Goal: Task Accomplishment & Management: Manage account settings

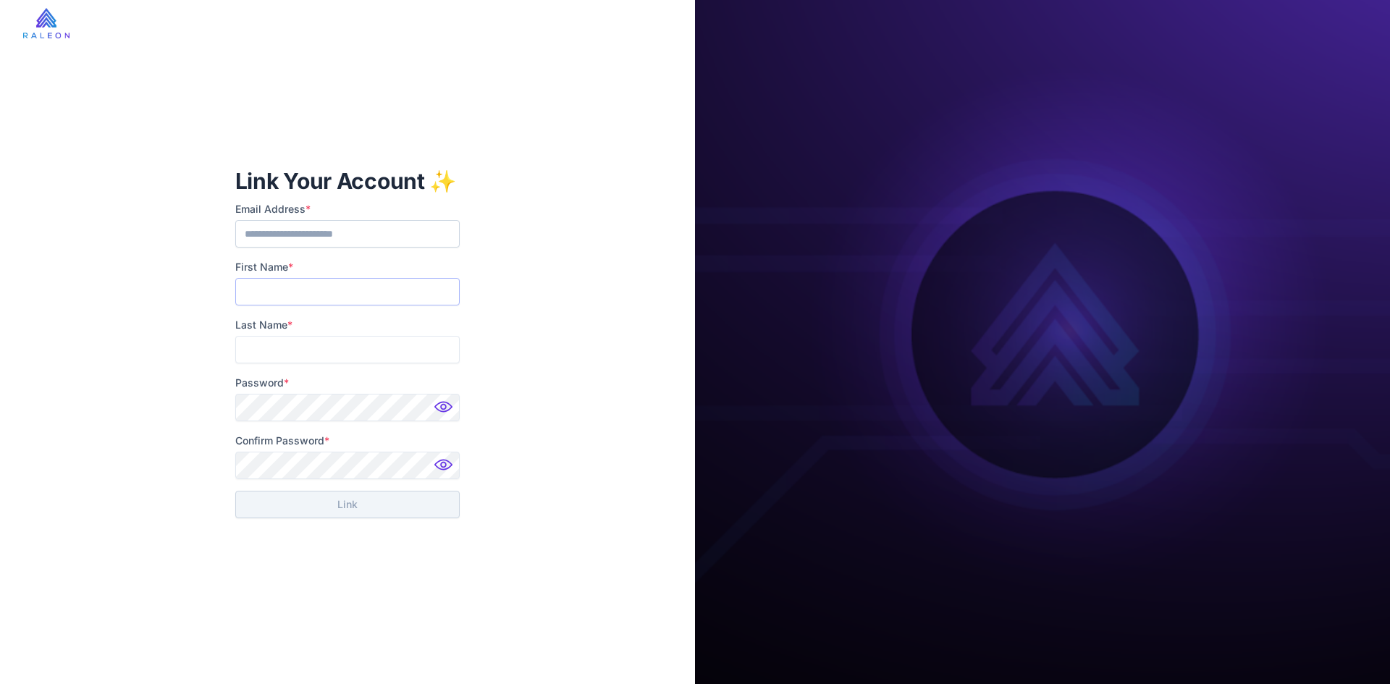
click at [378, 297] on input "First Name *" at bounding box center [347, 292] width 225 height 28
type input "*******"
click at [347, 347] on input "Last Name *" at bounding box center [347, 350] width 225 height 28
type input "*****"
click at [269, 502] on button "Link" at bounding box center [347, 505] width 225 height 28
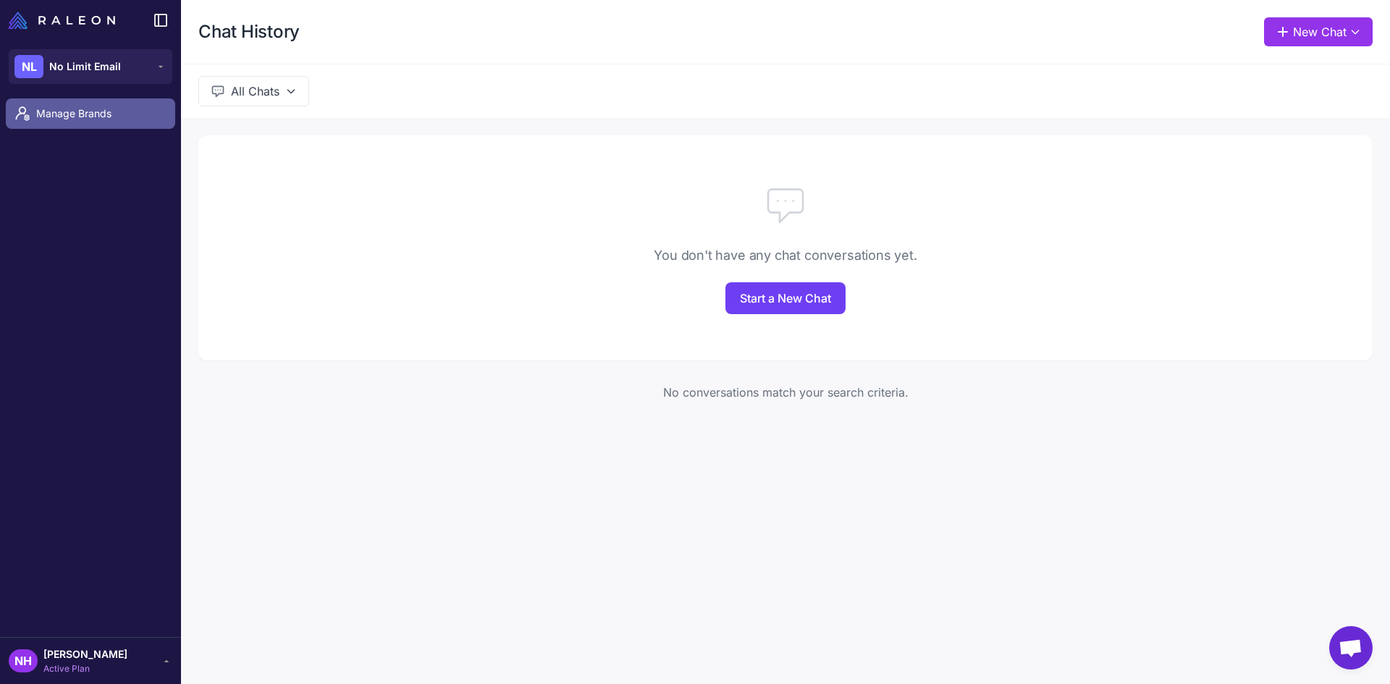
click at [39, 114] on span "Manage Brands" at bounding box center [99, 114] width 127 height 16
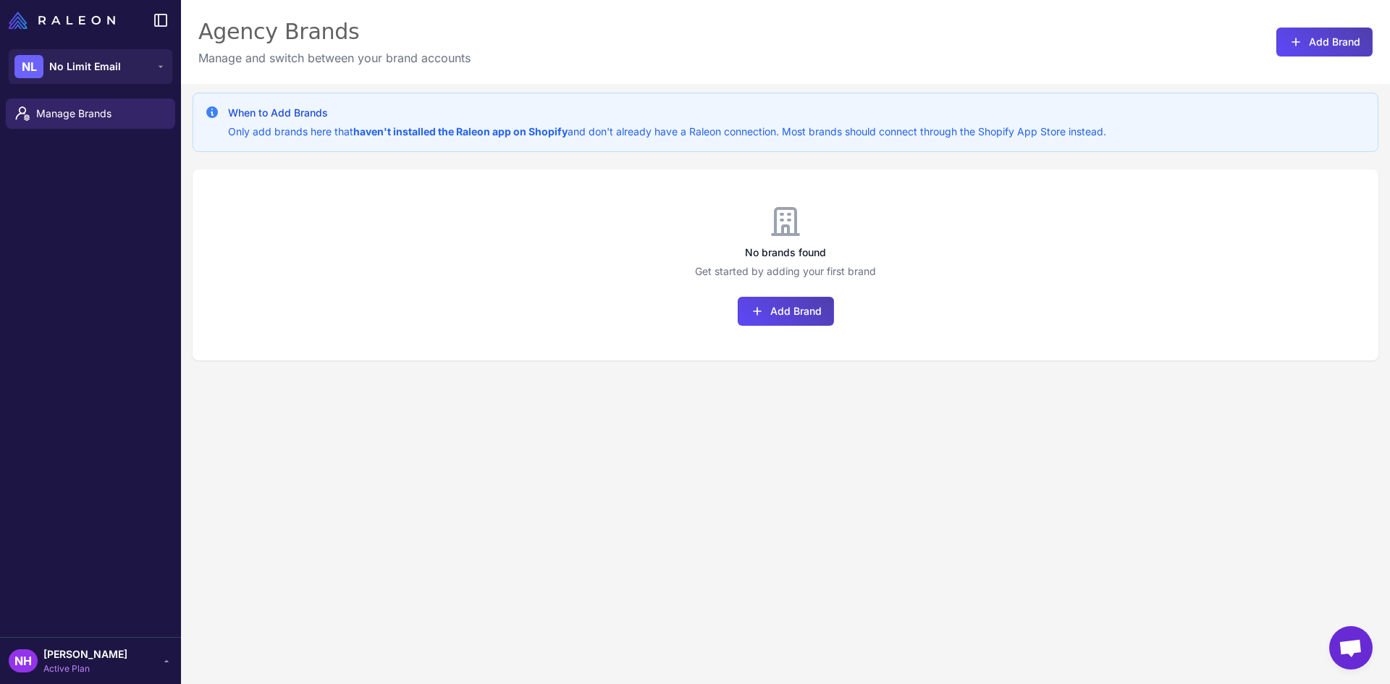
click at [114, 666] on span "Active Plan" at bounding box center [85, 668] width 84 height 13
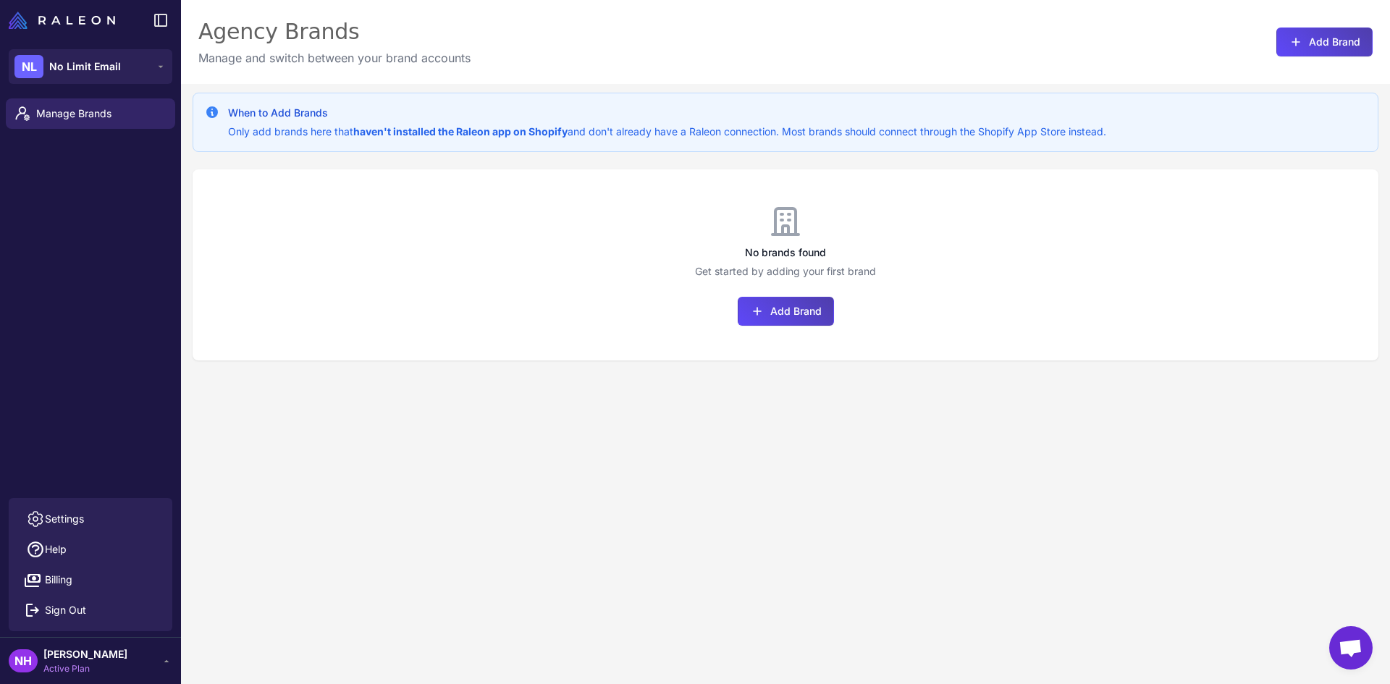
click at [279, 584] on div "When to Add Brands Only add brands here that haven't installed the Raleon app o…" at bounding box center [785, 426] width 1209 height 684
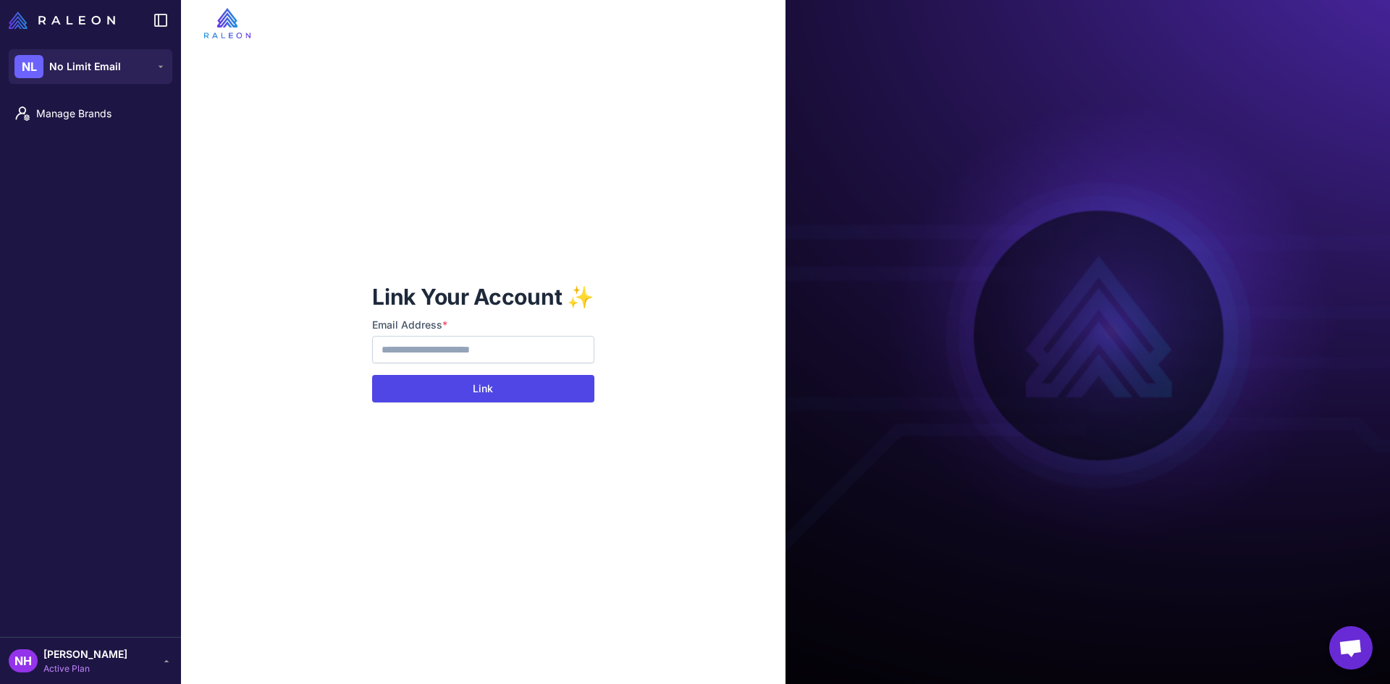
click at [533, 389] on button "Link" at bounding box center [483, 389] width 222 height 28
click at [533, 387] on button "Link" at bounding box center [483, 389] width 222 height 28
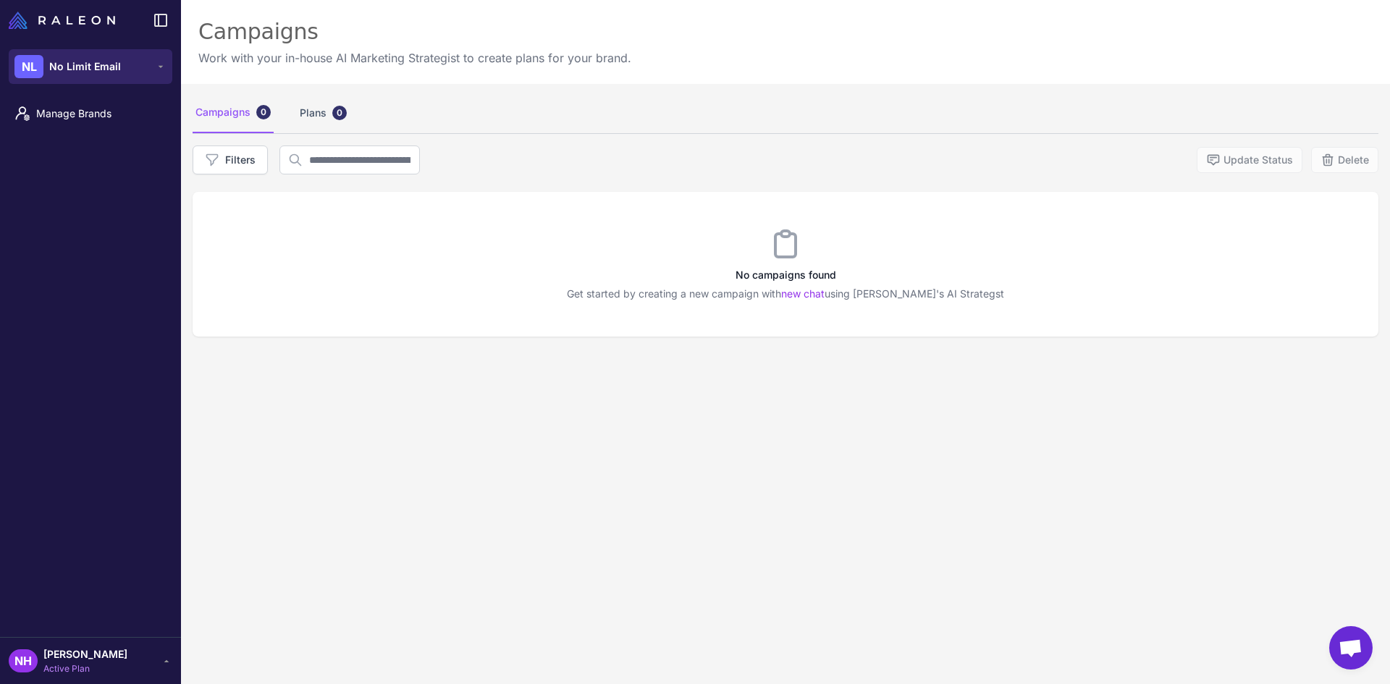
click at [158, 64] on icon at bounding box center [161, 67] width 12 height 12
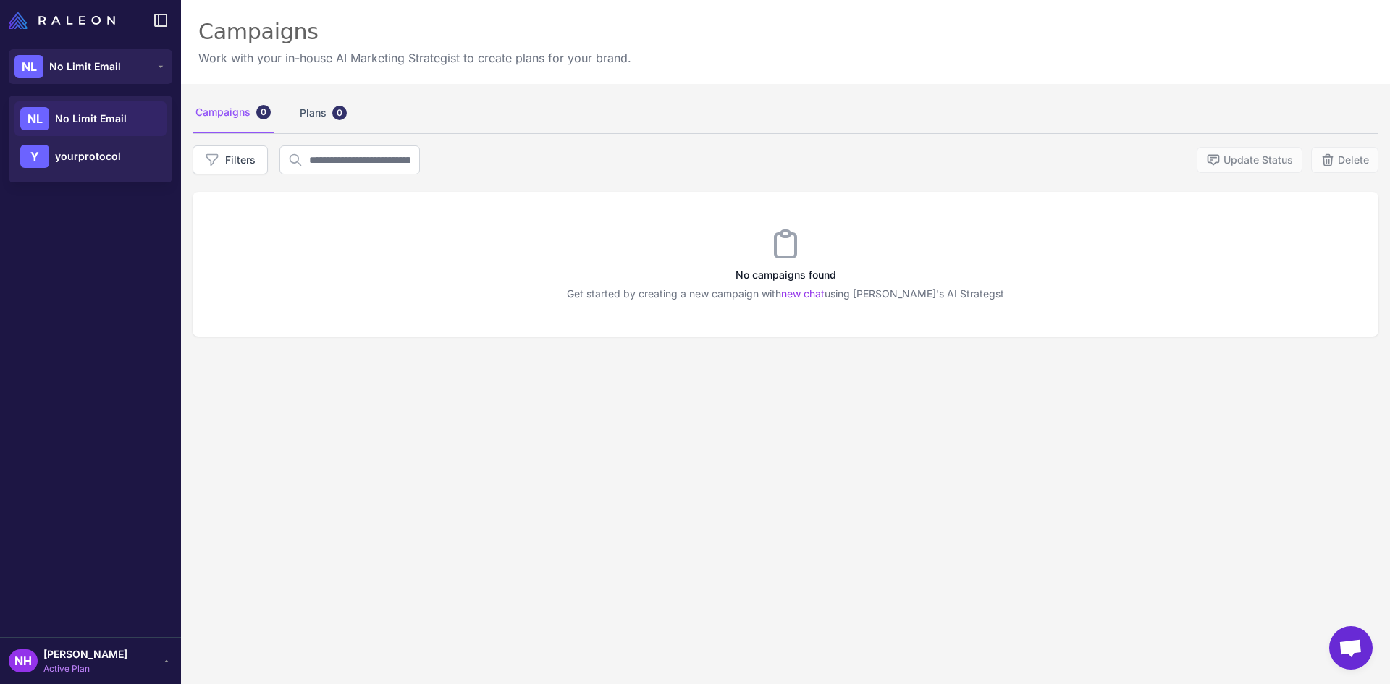
click at [102, 117] on span "No Limit Email" at bounding box center [91, 119] width 72 height 16
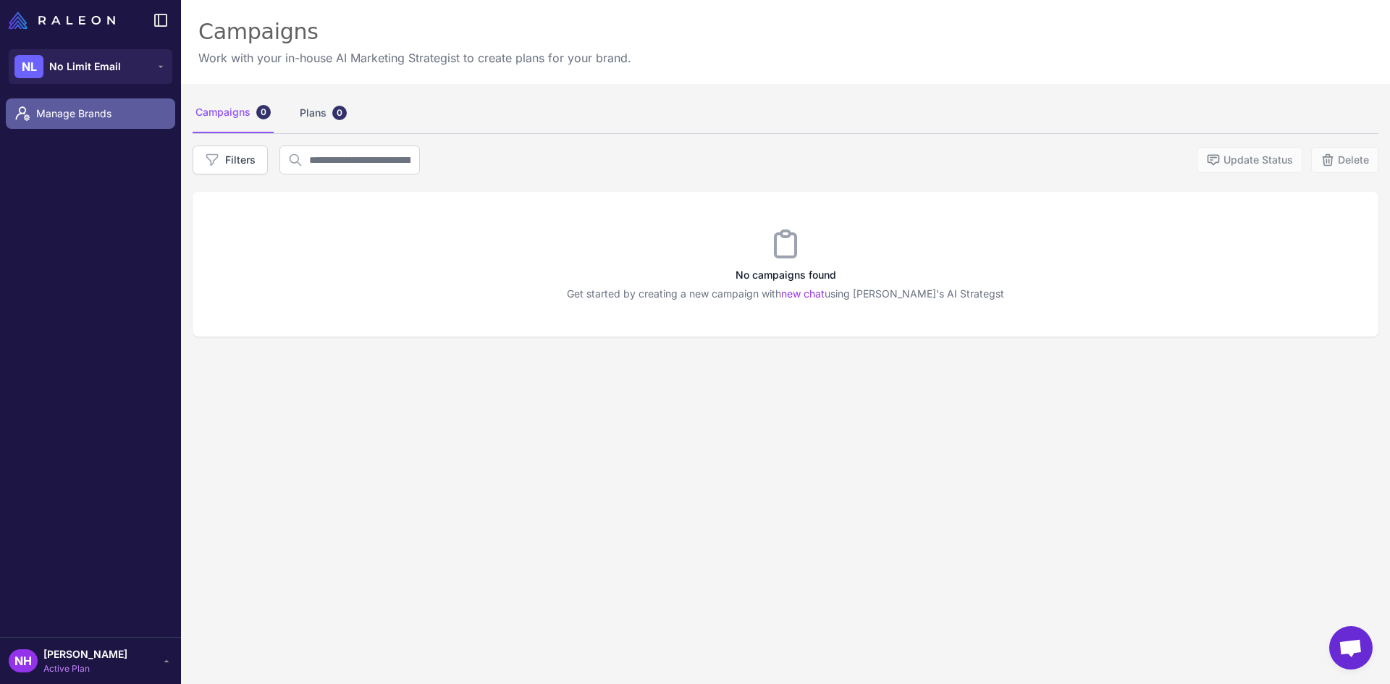
click at [70, 113] on span "Manage Brands" at bounding box center [99, 114] width 127 height 16
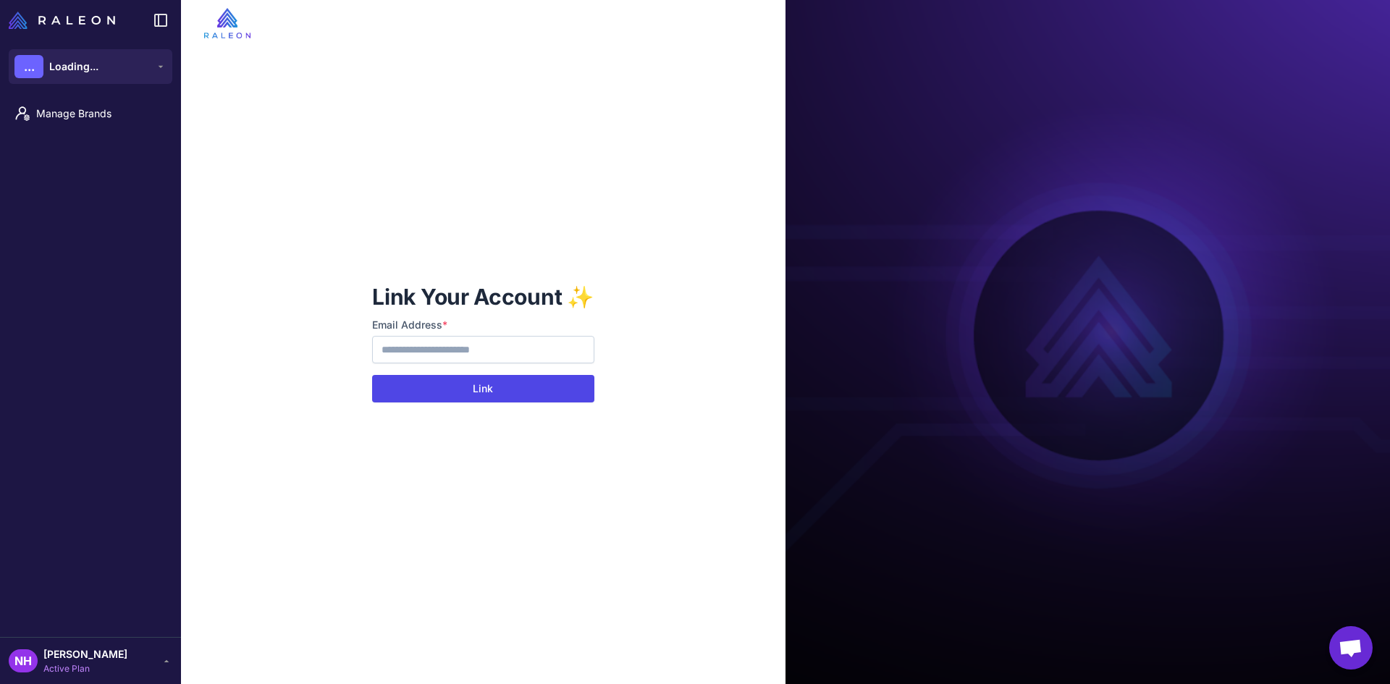
click at [485, 390] on button "Link" at bounding box center [483, 389] width 222 height 28
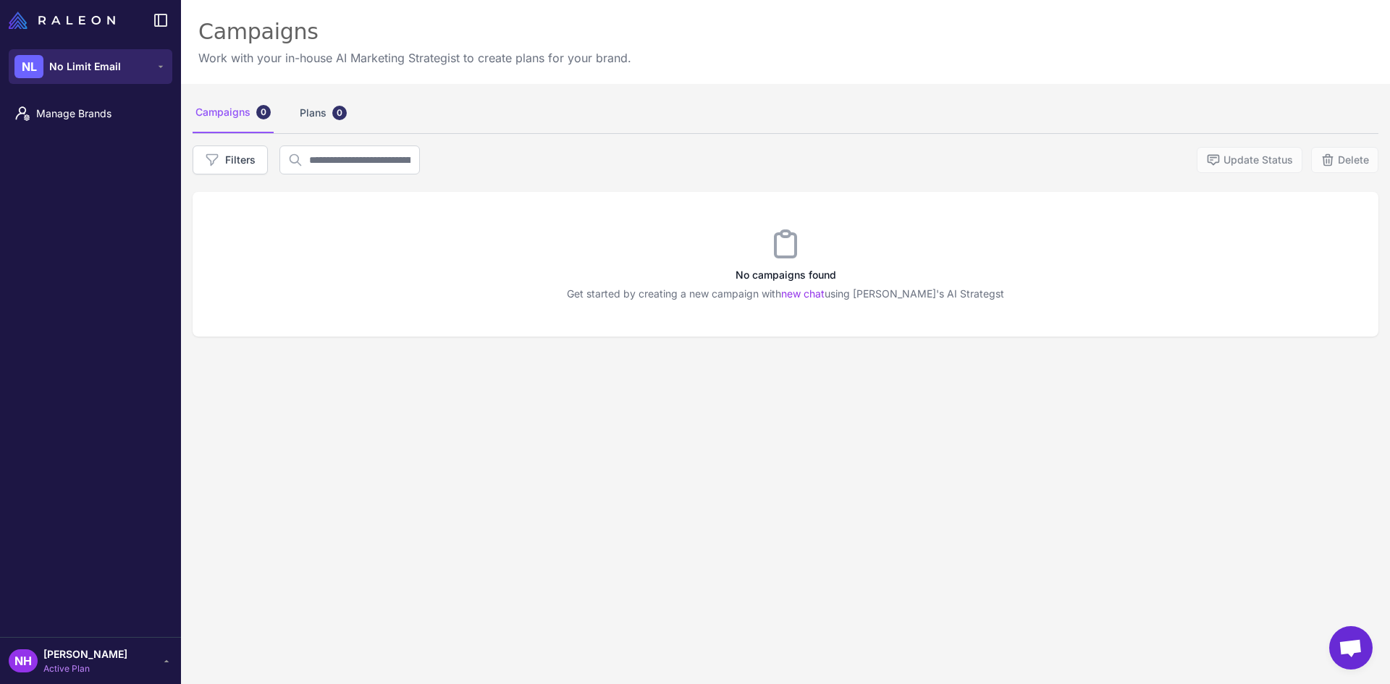
click at [83, 63] on span "No Limit Email" at bounding box center [85, 67] width 72 height 16
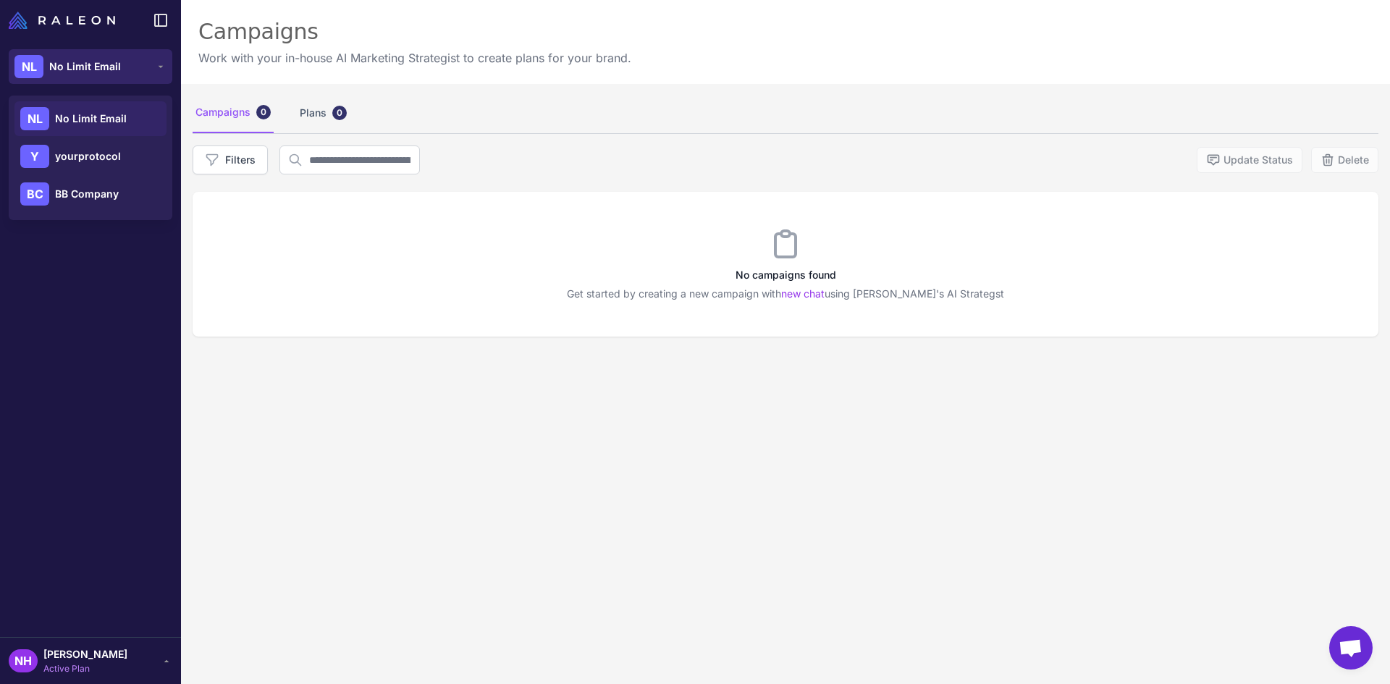
click at [83, 63] on span "No Limit Email" at bounding box center [85, 67] width 72 height 16
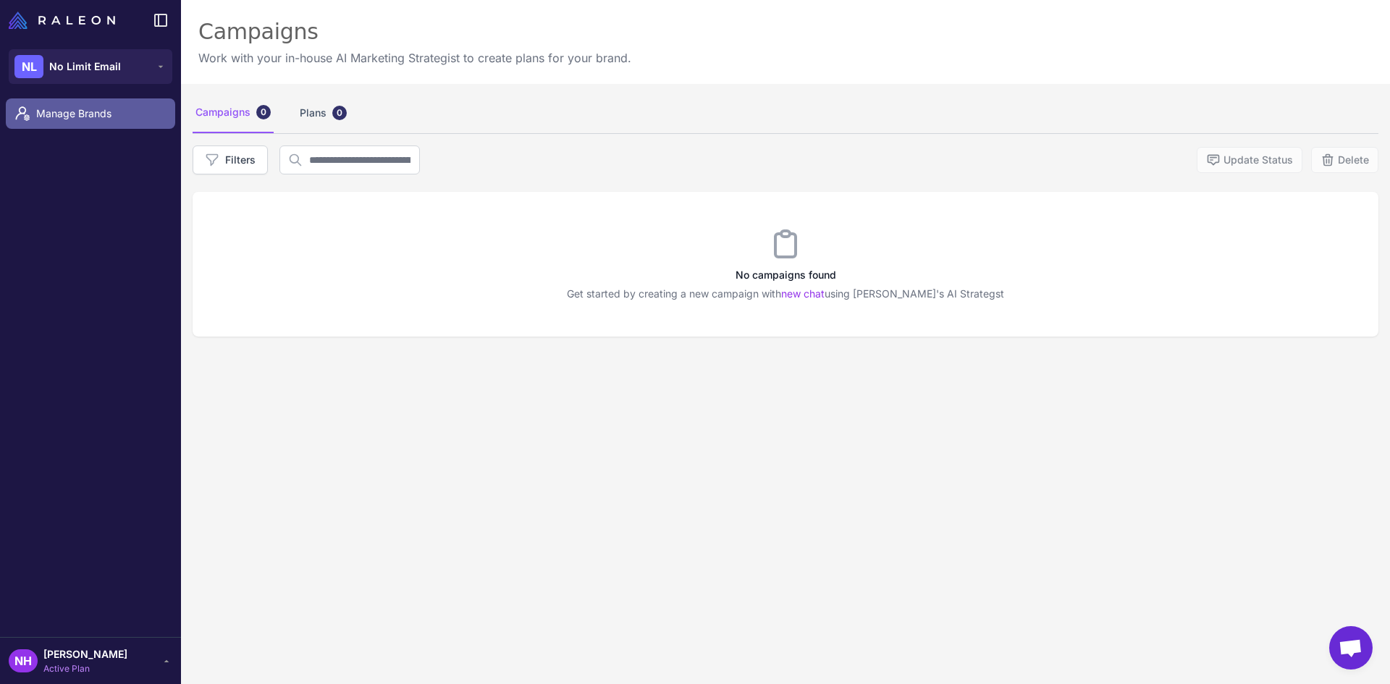
click at [71, 108] on span "Manage Brands" at bounding box center [99, 114] width 127 height 16
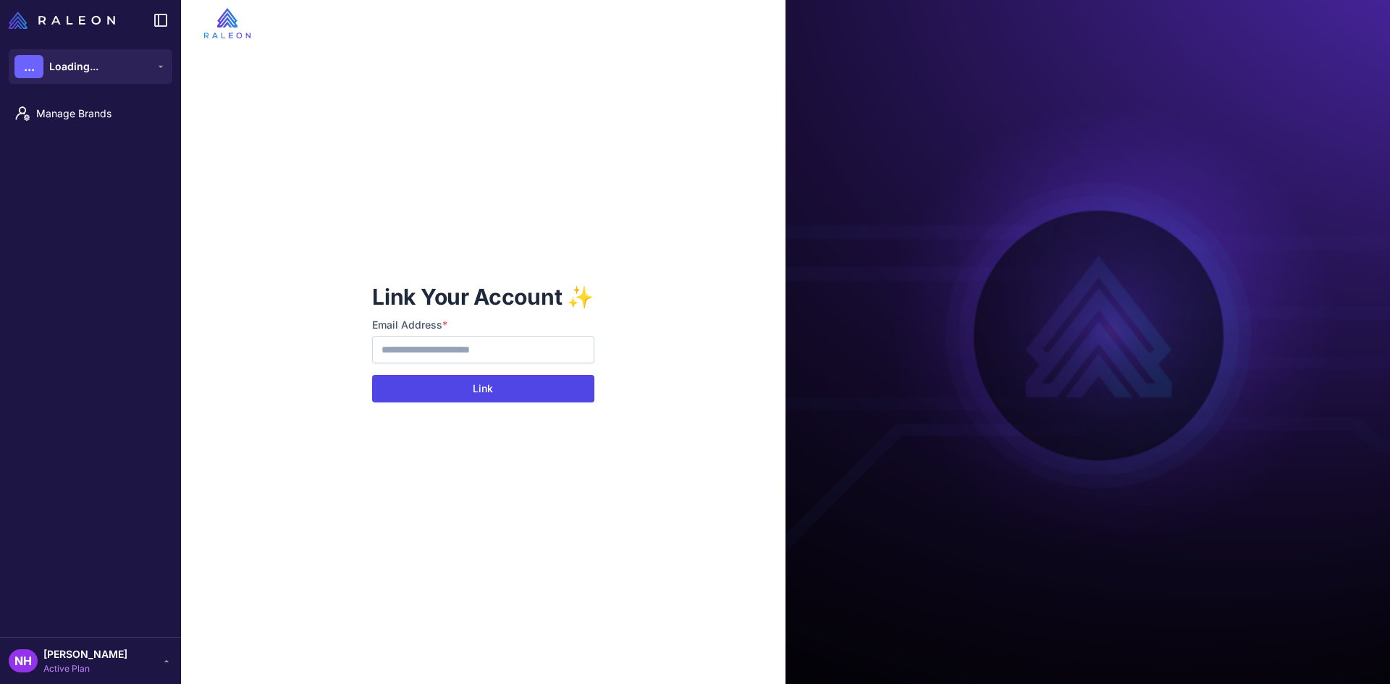
click at [503, 388] on button "Link" at bounding box center [483, 389] width 222 height 28
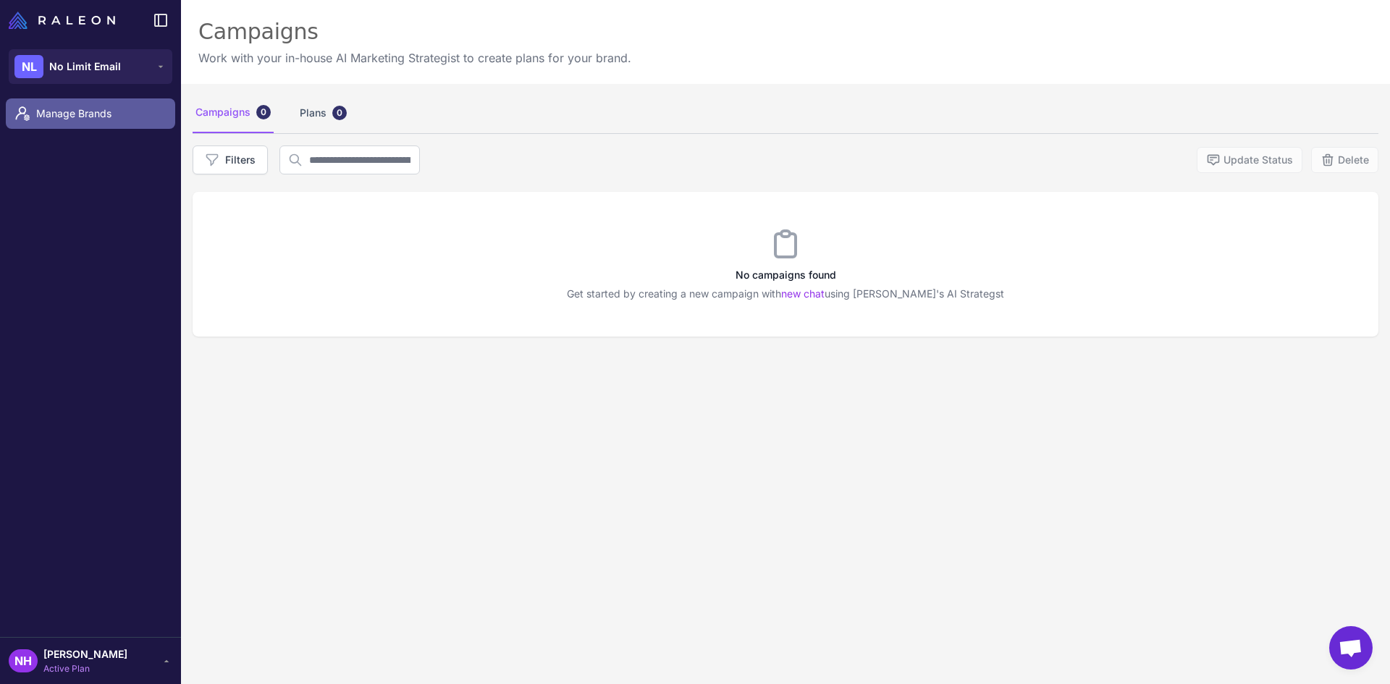
click at [72, 114] on span "Manage Brands" at bounding box center [99, 114] width 127 height 16
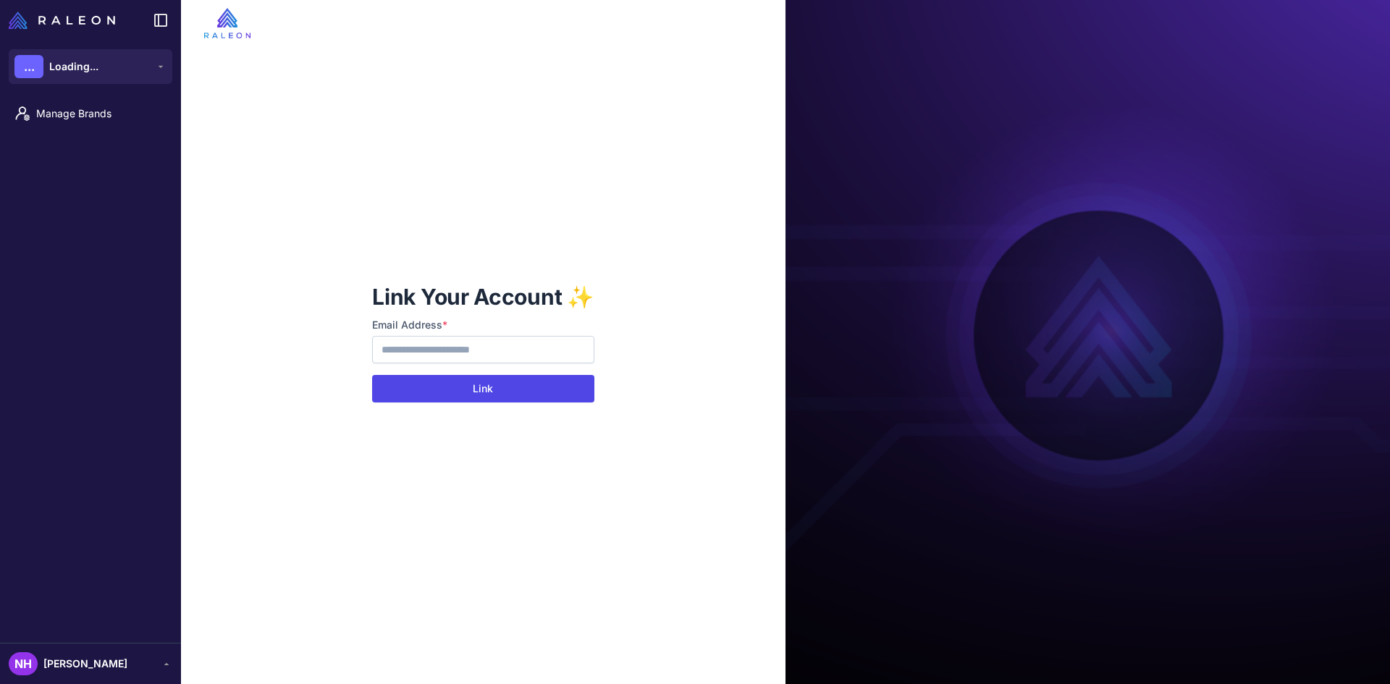
click at [479, 388] on button "Link" at bounding box center [483, 389] width 222 height 28
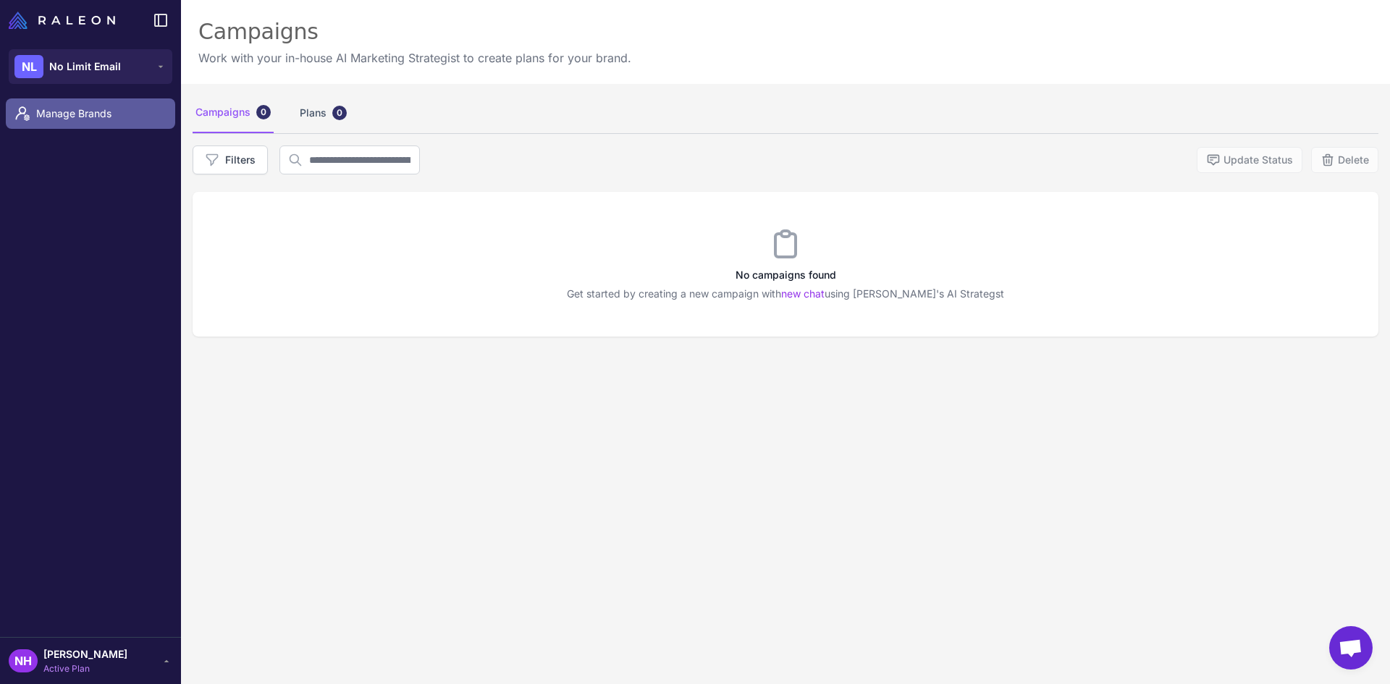
click at [55, 108] on span "Manage Brands" at bounding box center [99, 114] width 127 height 16
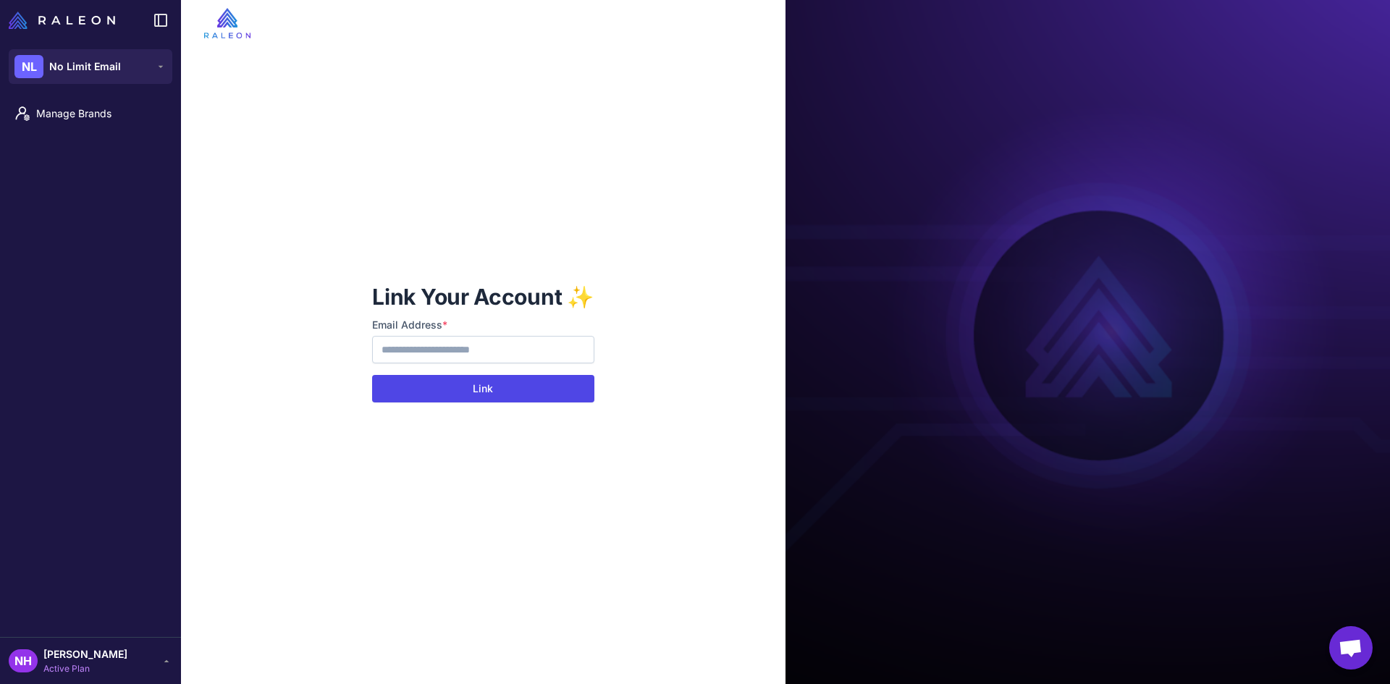
click at [529, 387] on button "Link" at bounding box center [483, 389] width 222 height 28
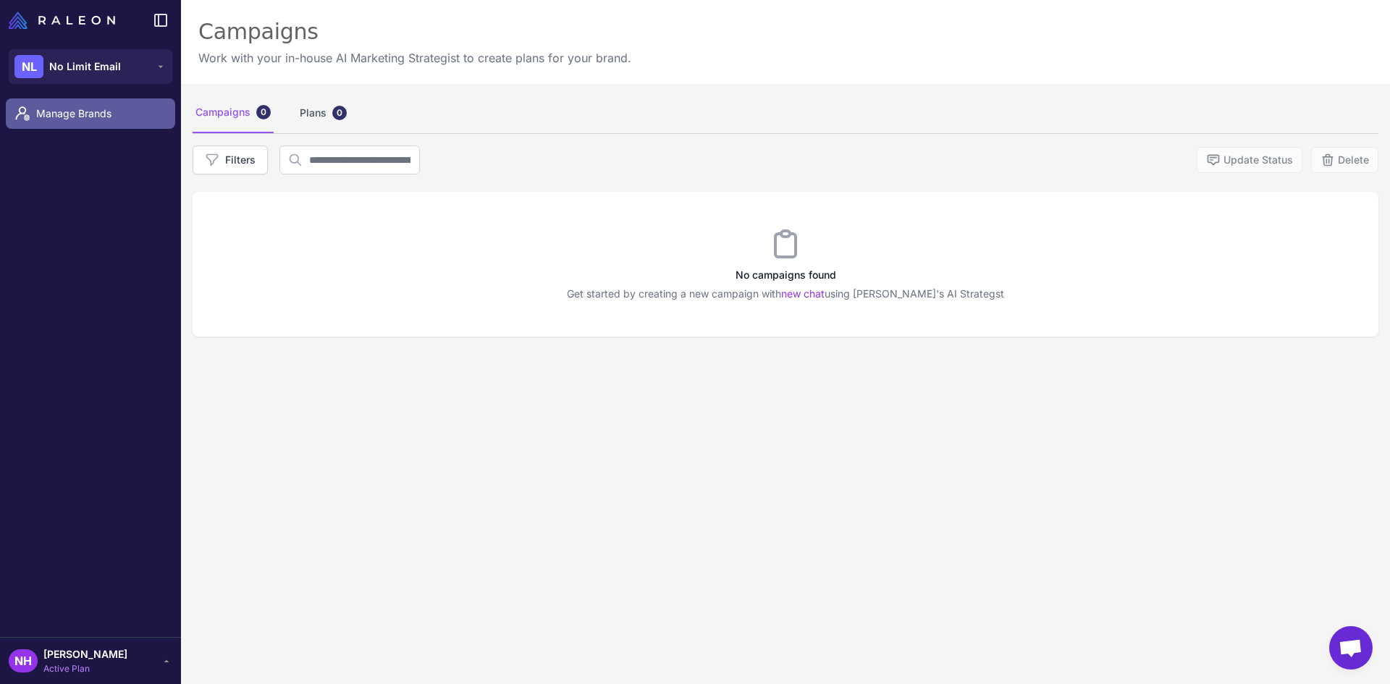
click at [75, 112] on span "Manage Brands" at bounding box center [99, 114] width 127 height 16
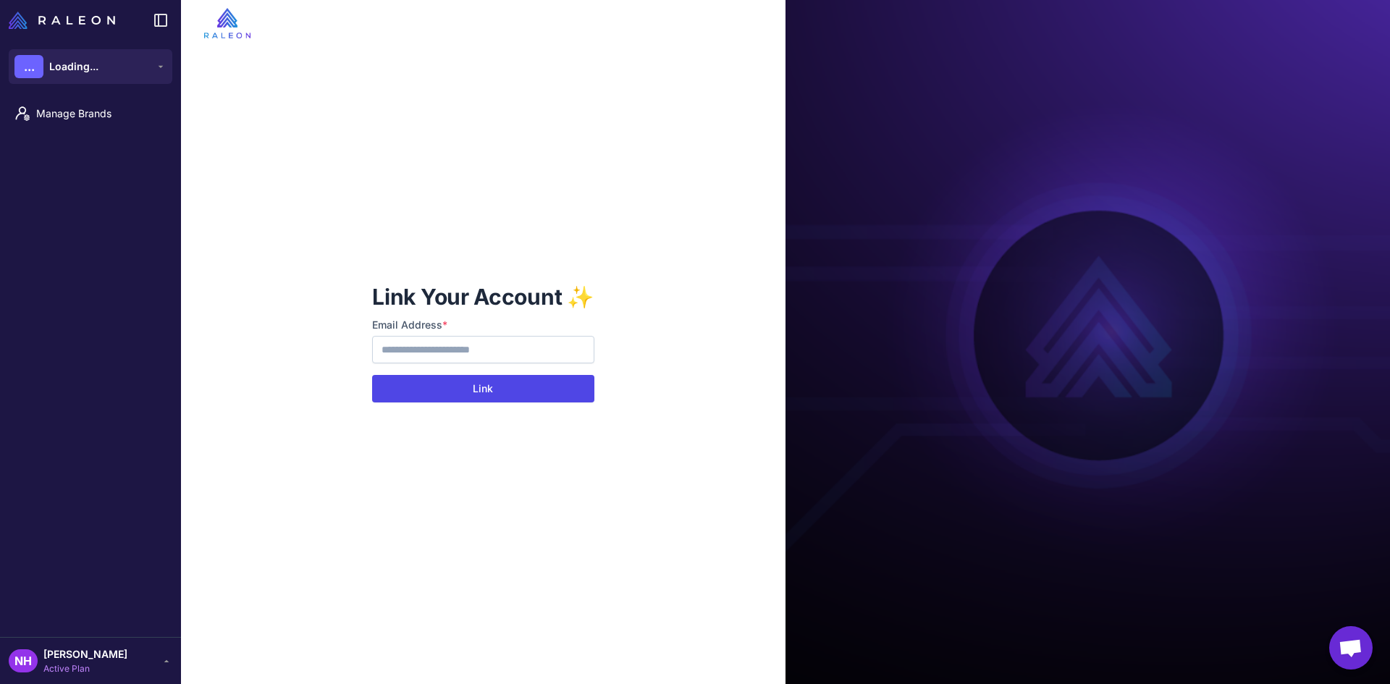
click at [451, 390] on button "Link" at bounding box center [483, 389] width 222 height 28
click at [468, 389] on button "Link" at bounding box center [483, 389] width 222 height 28
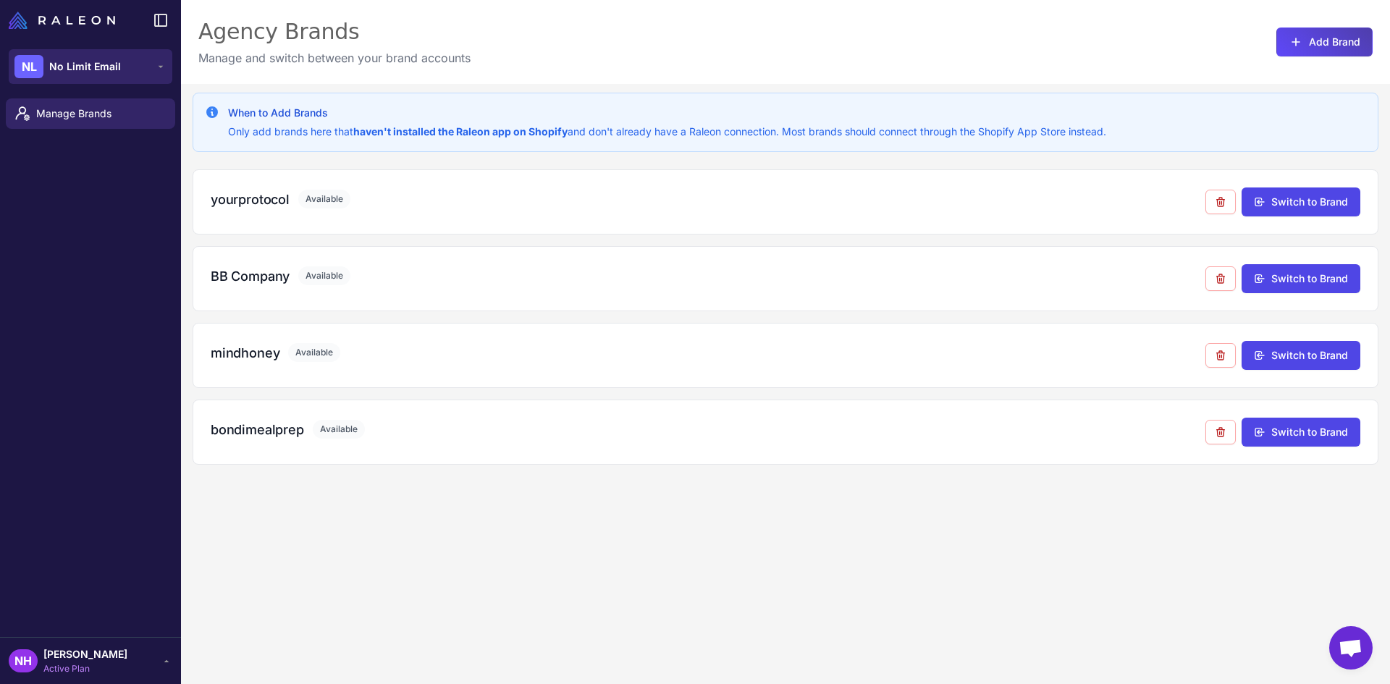
click at [158, 71] on icon at bounding box center [161, 67] width 12 height 12
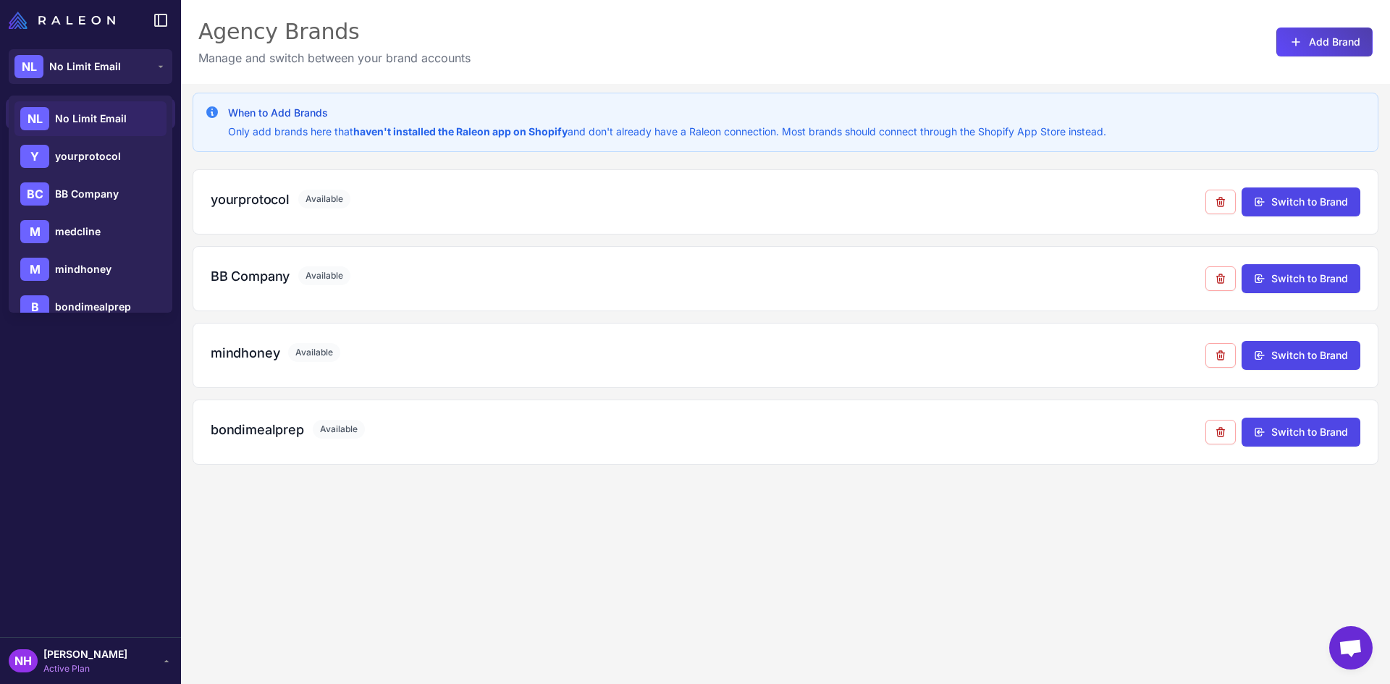
click at [111, 117] on span "No Limit Email" at bounding box center [91, 119] width 72 height 16
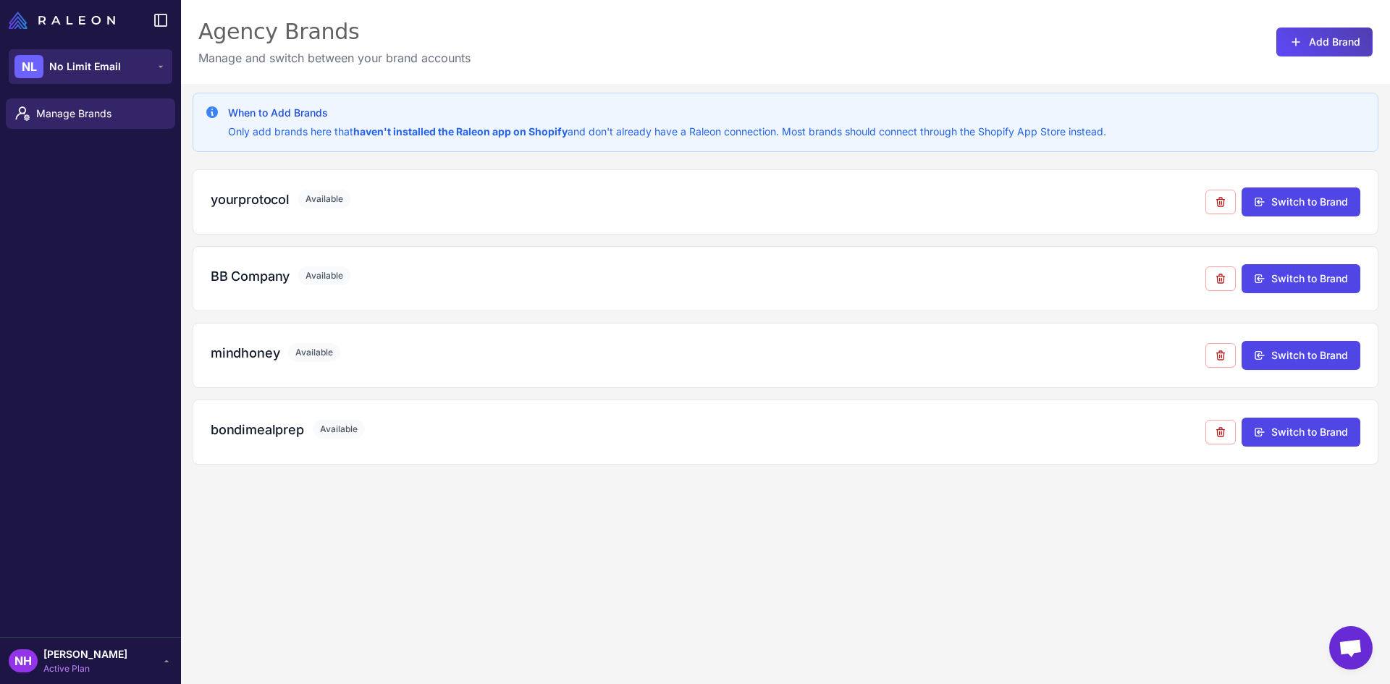
click at [126, 67] on button "NL No Limit Email" at bounding box center [91, 66] width 164 height 35
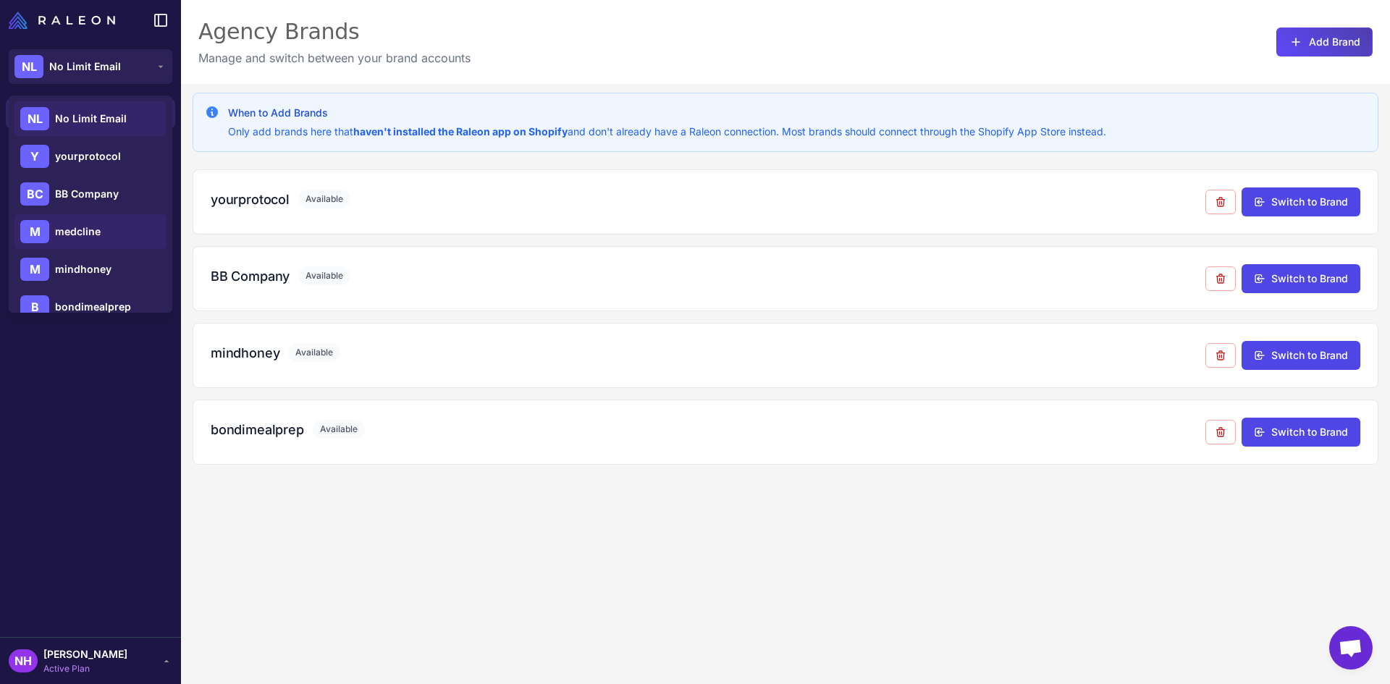
click at [120, 232] on div "M medcline" at bounding box center [90, 231] width 152 height 35
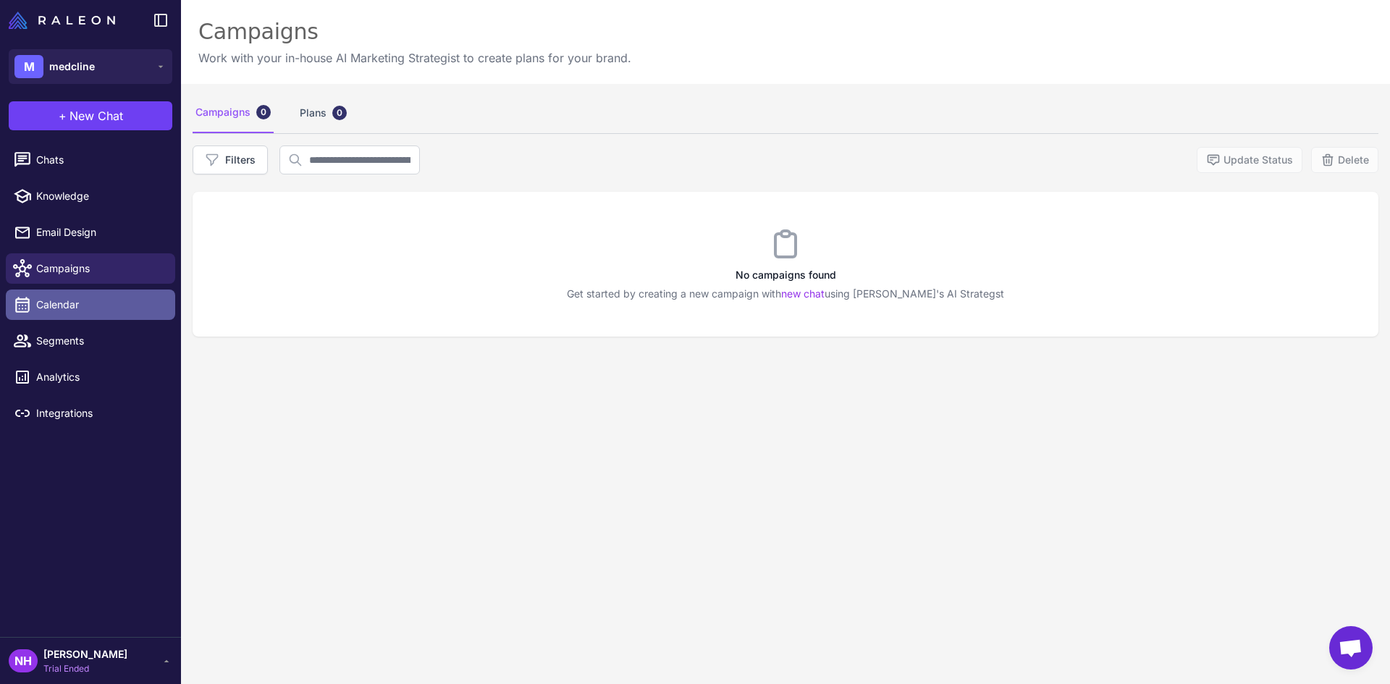
click at [76, 304] on span "Calendar" at bounding box center [99, 305] width 127 height 16
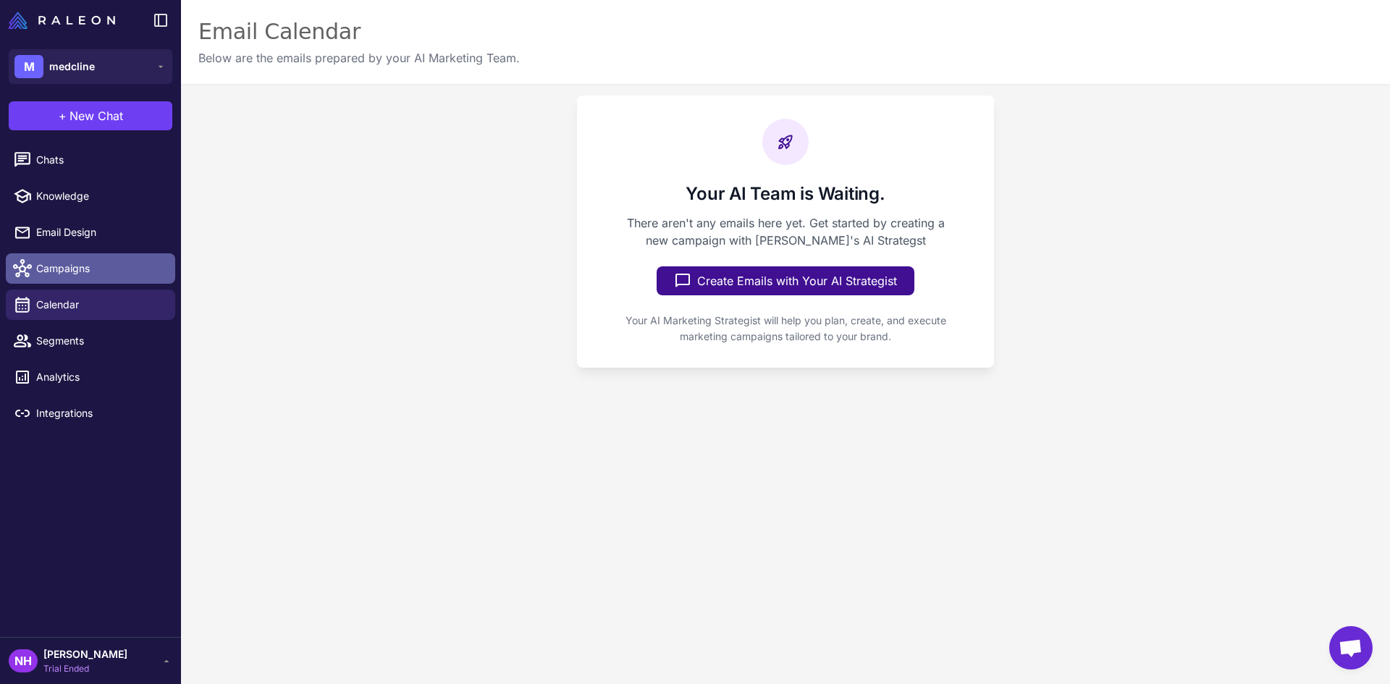
click at [86, 273] on span "Campaigns" at bounding box center [99, 269] width 127 height 16
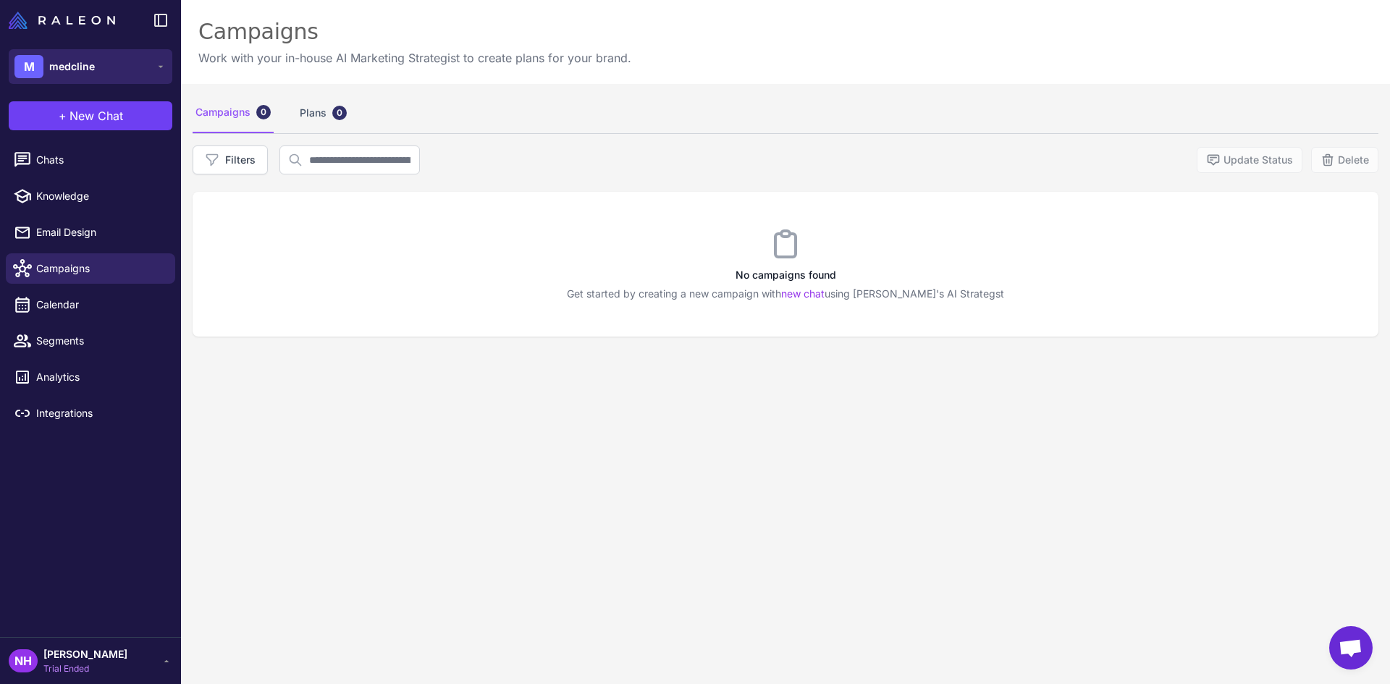
click at [98, 68] on button "M medcline" at bounding box center [91, 66] width 164 height 35
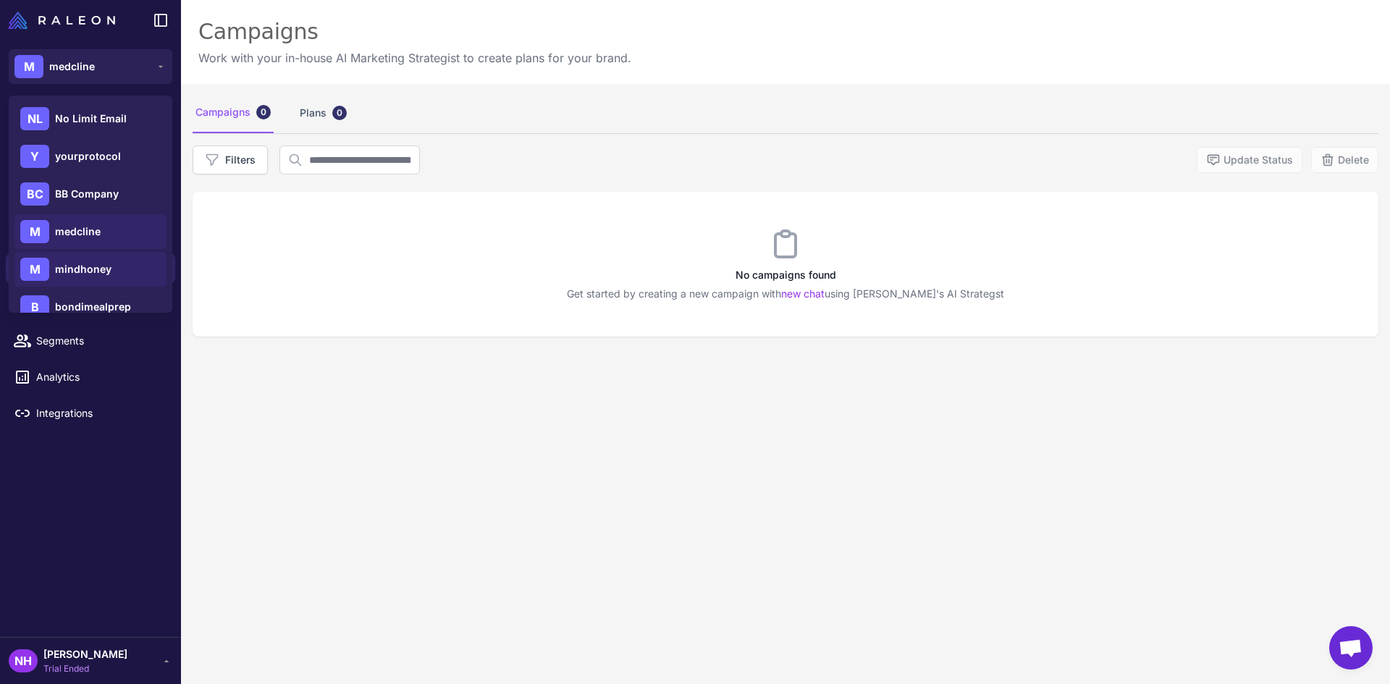
click at [101, 272] on span "mindhoney" at bounding box center [83, 269] width 56 height 16
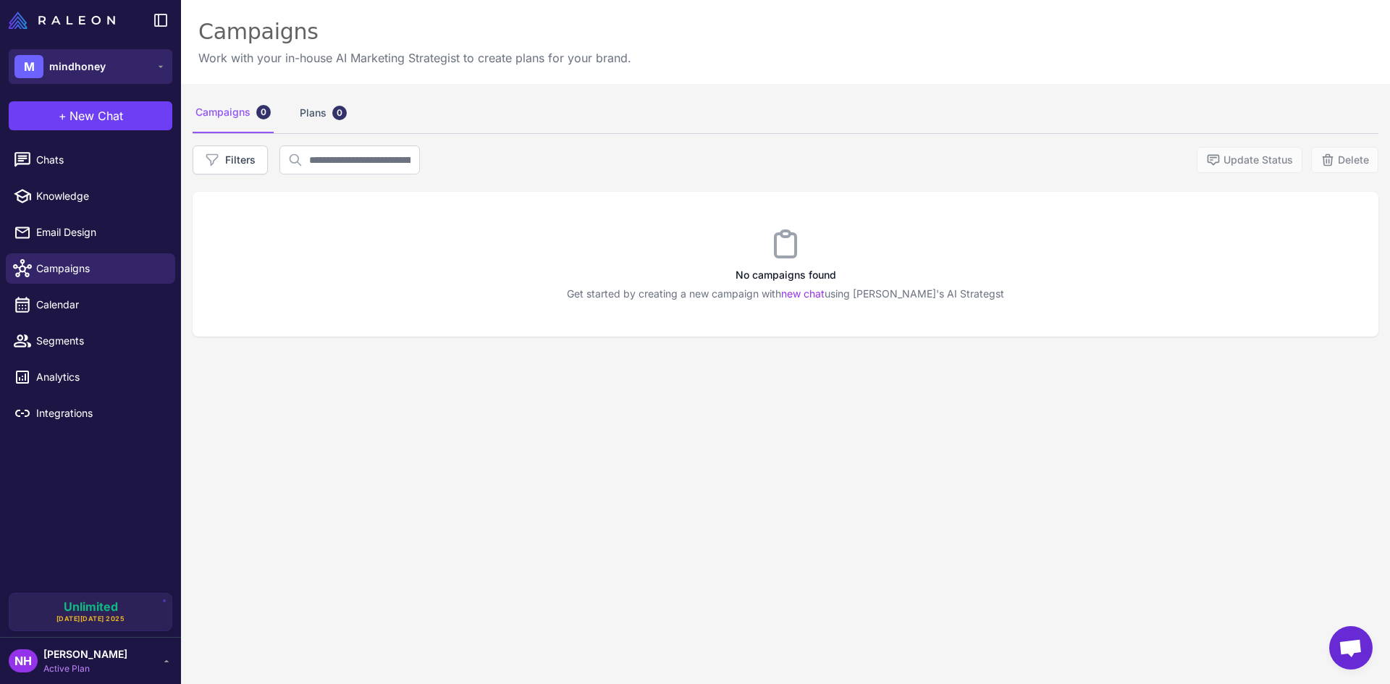
click at [94, 69] on span "mindhoney" at bounding box center [77, 67] width 56 height 16
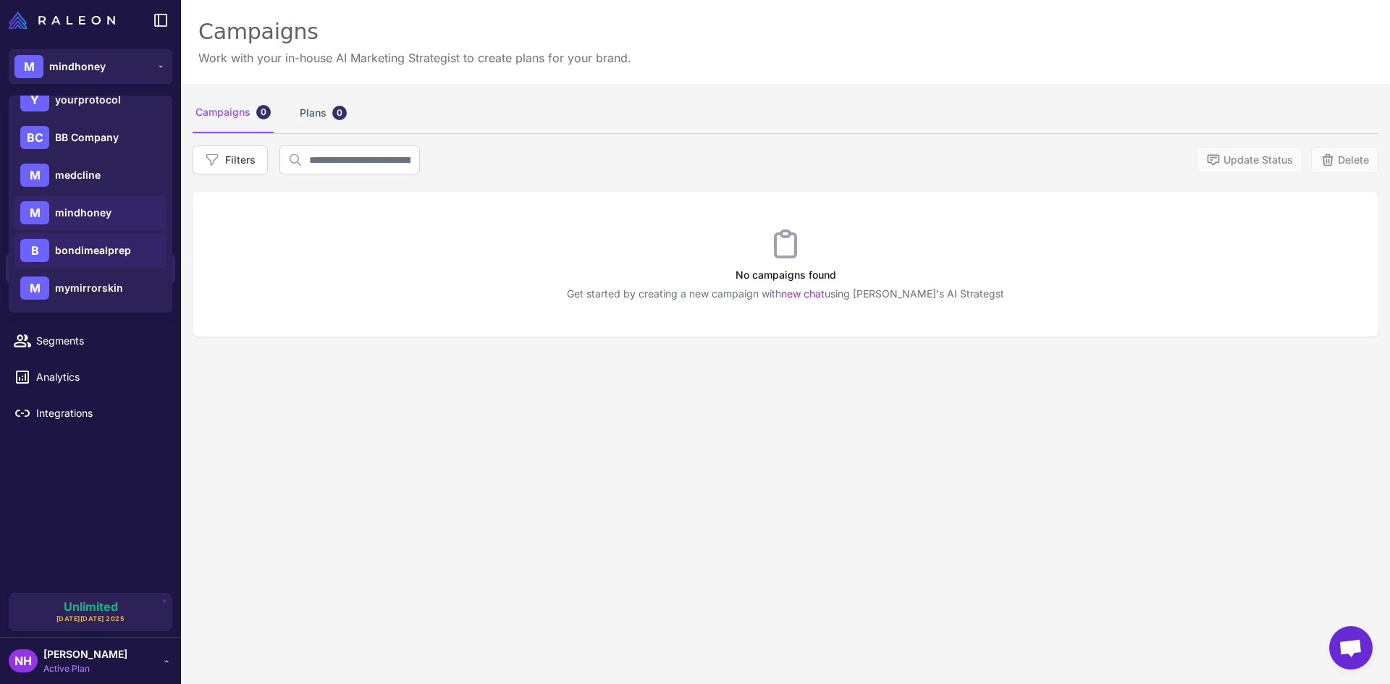
scroll to position [58, 0]
click at [128, 289] on div "M mymirrorskin" at bounding box center [90, 286] width 152 height 35
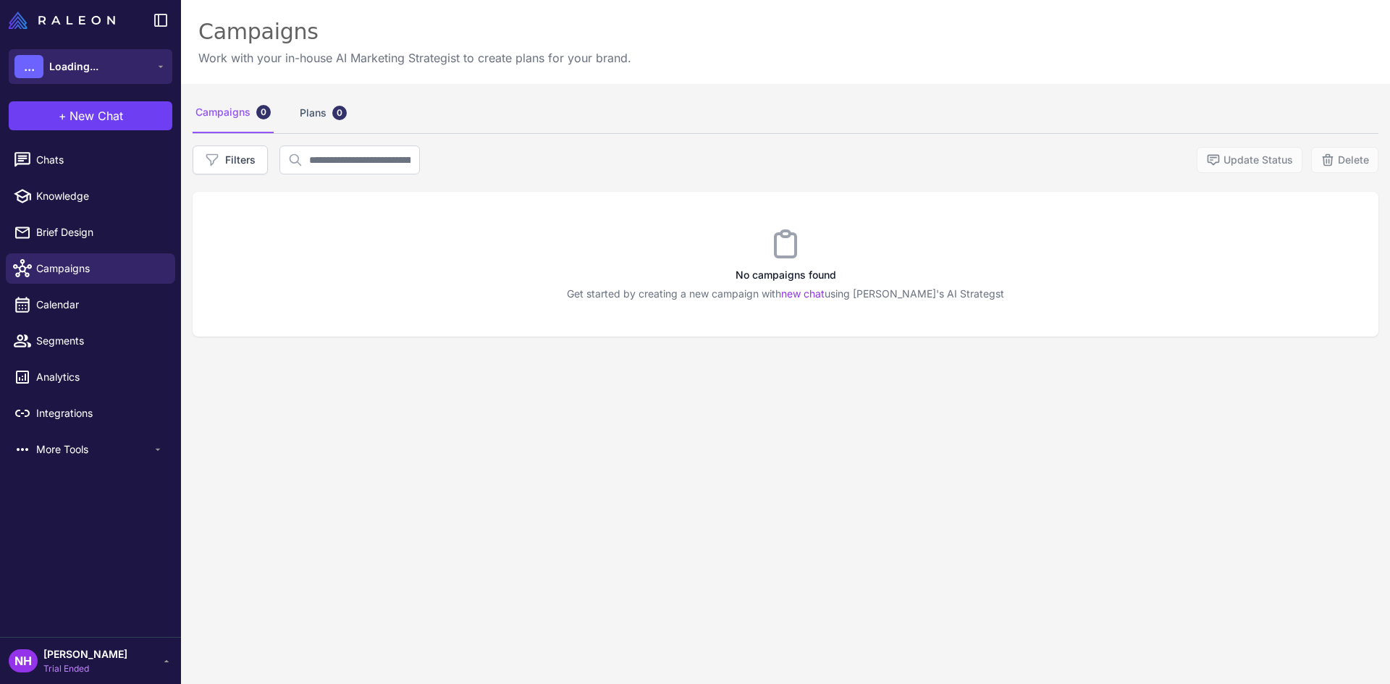
click at [119, 66] on button "... Loading..." at bounding box center [91, 66] width 164 height 35
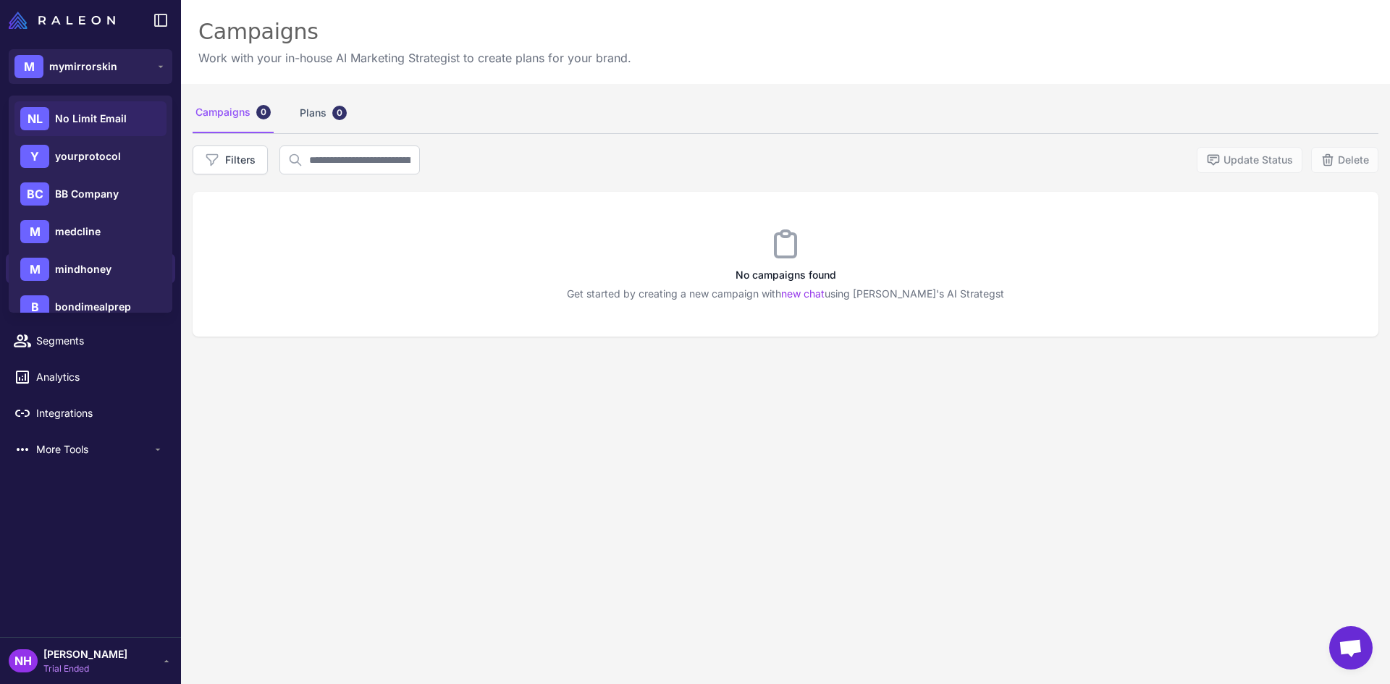
click at [129, 116] on div "NL No Limit Email" at bounding box center [90, 118] width 152 height 35
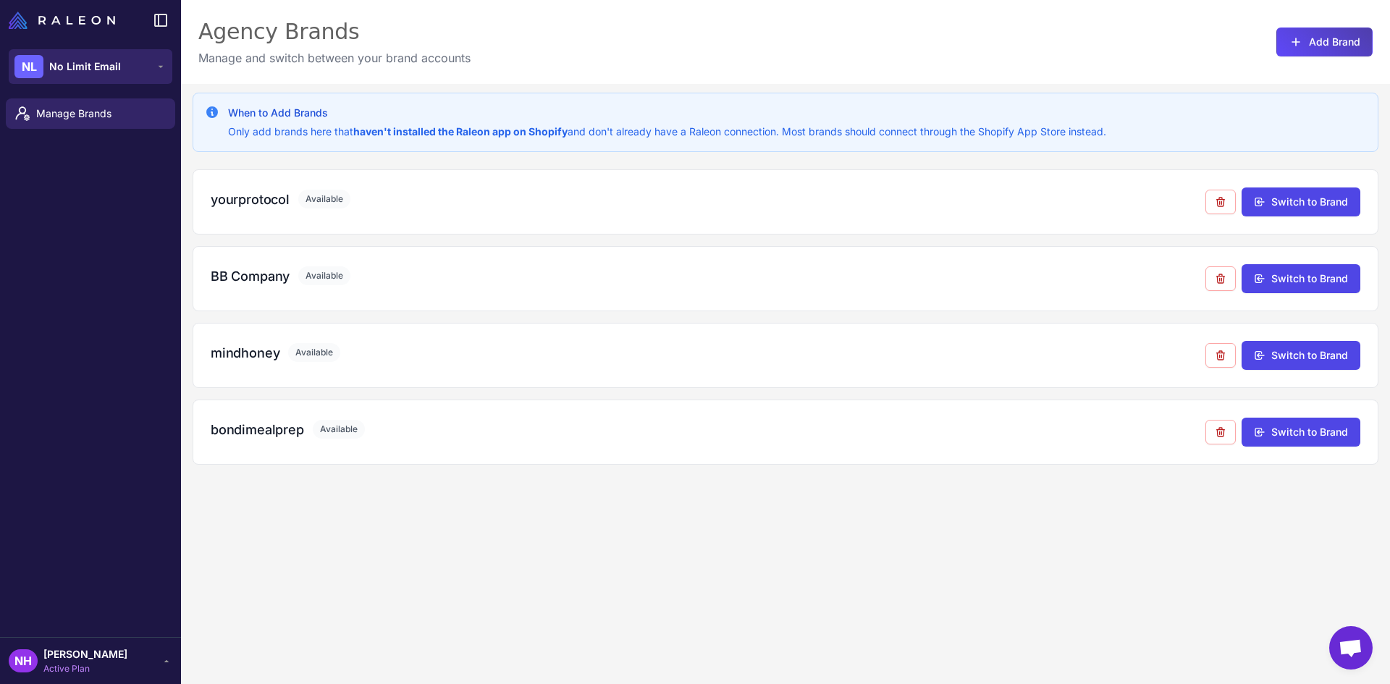
click at [98, 64] on span "No Limit Email" at bounding box center [85, 67] width 72 height 16
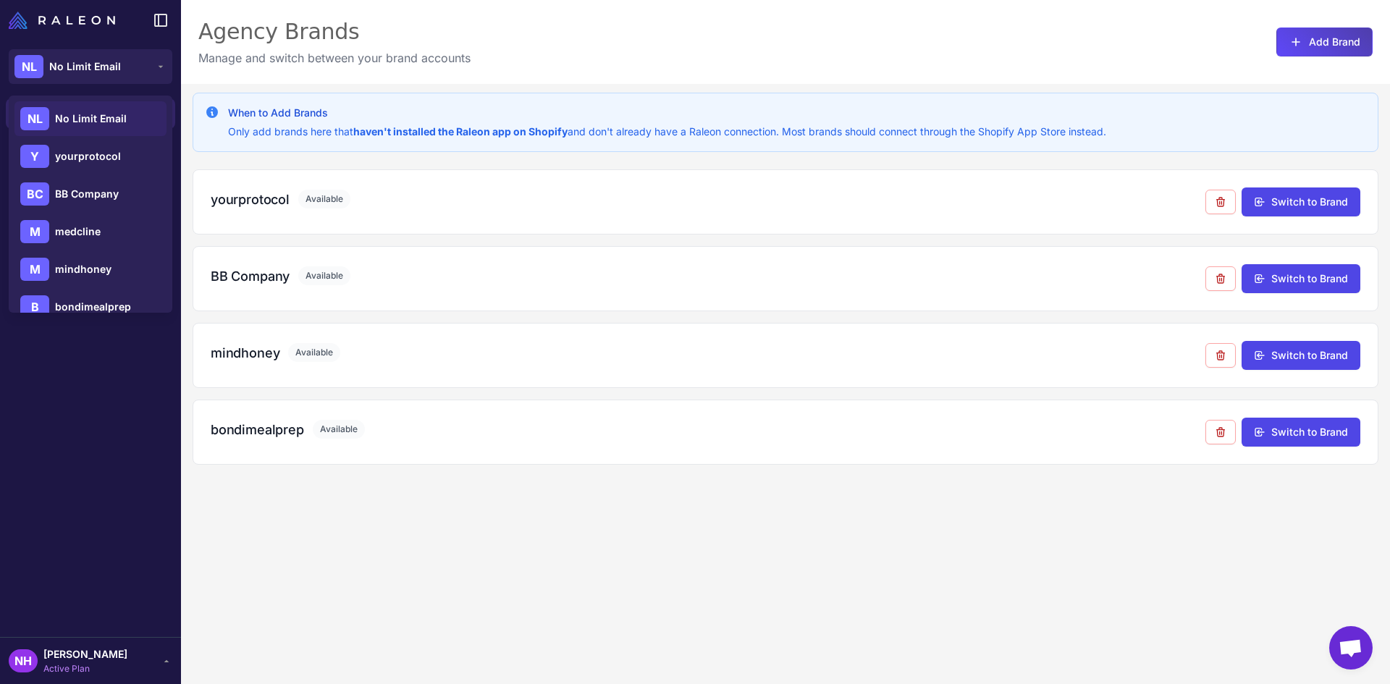
click at [96, 659] on span "[PERSON_NAME]" at bounding box center [85, 655] width 84 height 16
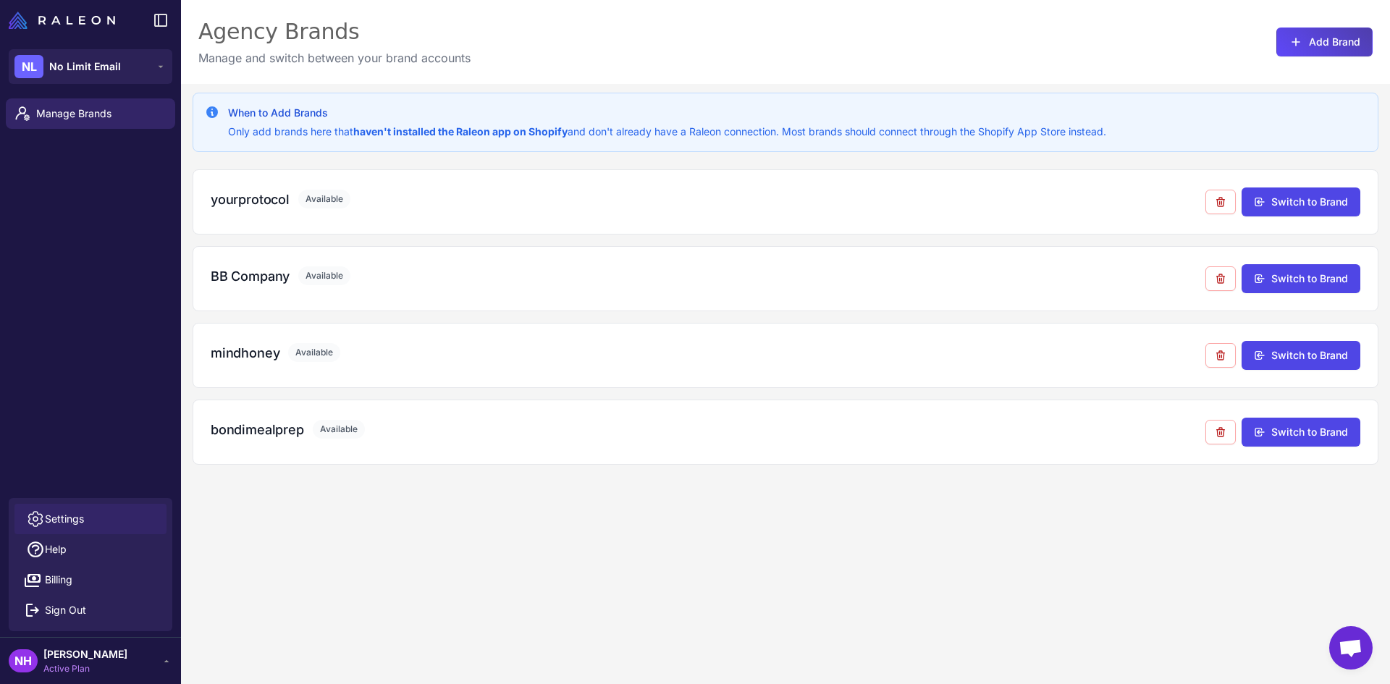
click at [112, 518] on link "Settings" at bounding box center [90, 519] width 152 height 30
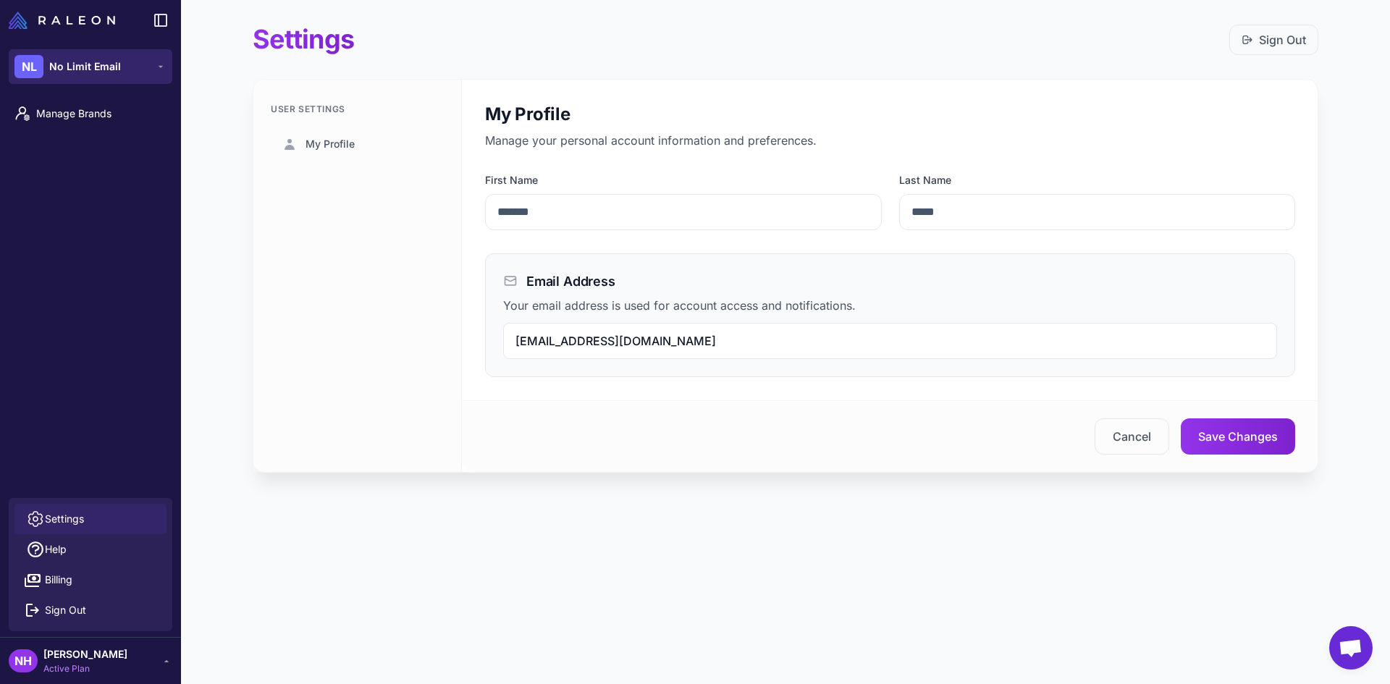
click at [142, 74] on button "NL No Limit Email" at bounding box center [91, 66] width 164 height 35
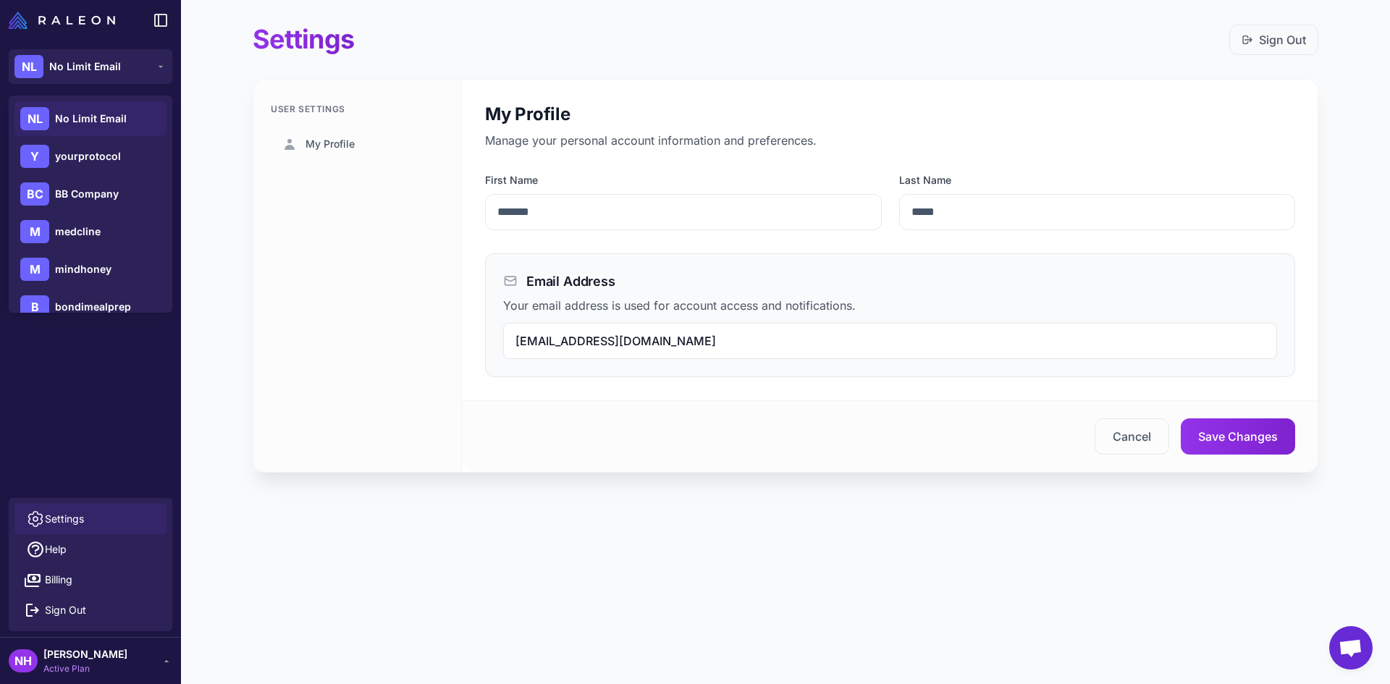
click at [104, 111] on span "No Limit Email" at bounding box center [91, 119] width 72 height 16
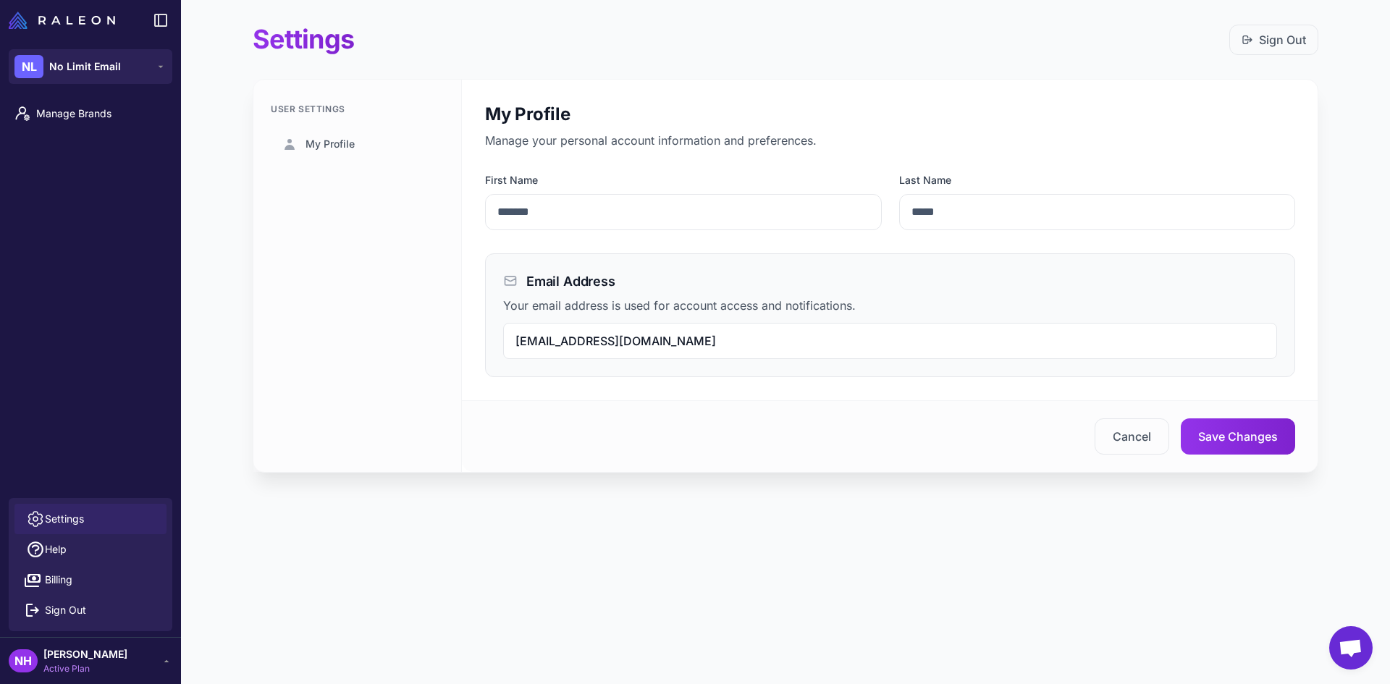
click at [139, 302] on div "Manage Brands" at bounding box center [90, 295] width 181 height 405
click at [98, 113] on span "Manage Brands" at bounding box center [99, 114] width 127 height 16
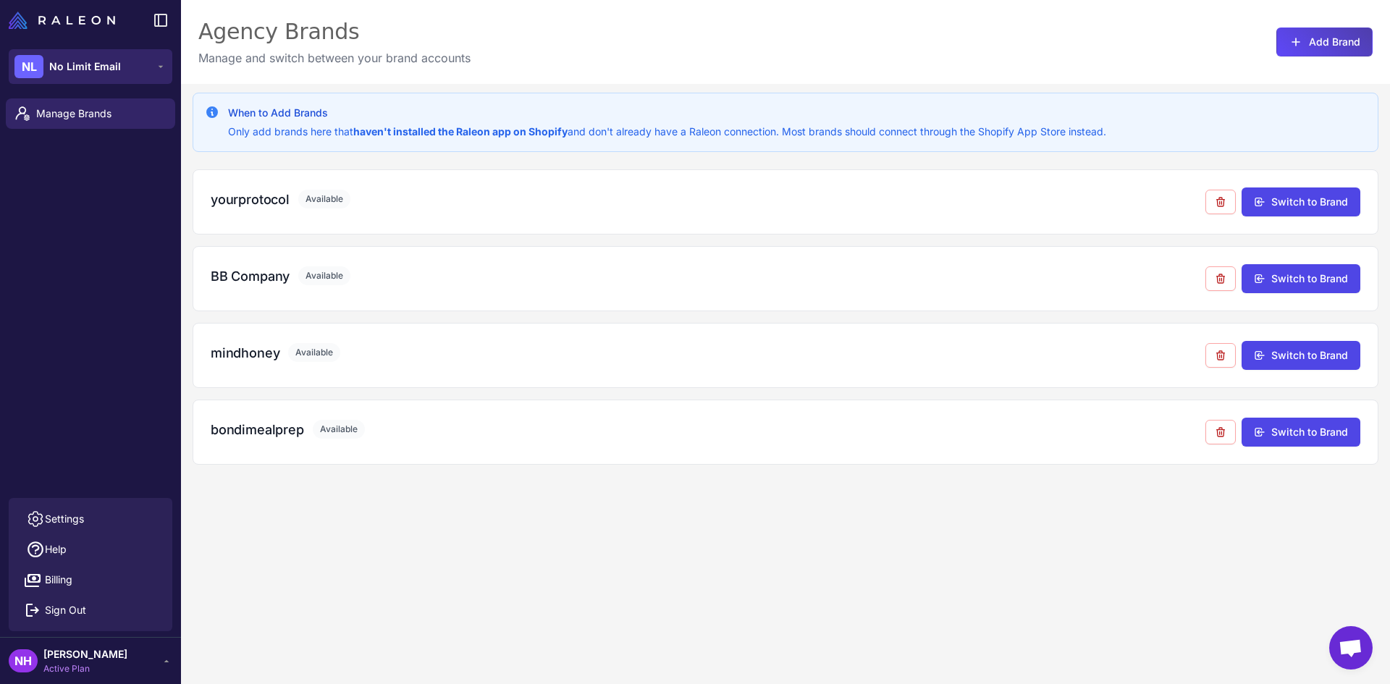
click at [75, 70] on span "No Limit Email" at bounding box center [85, 67] width 72 height 16
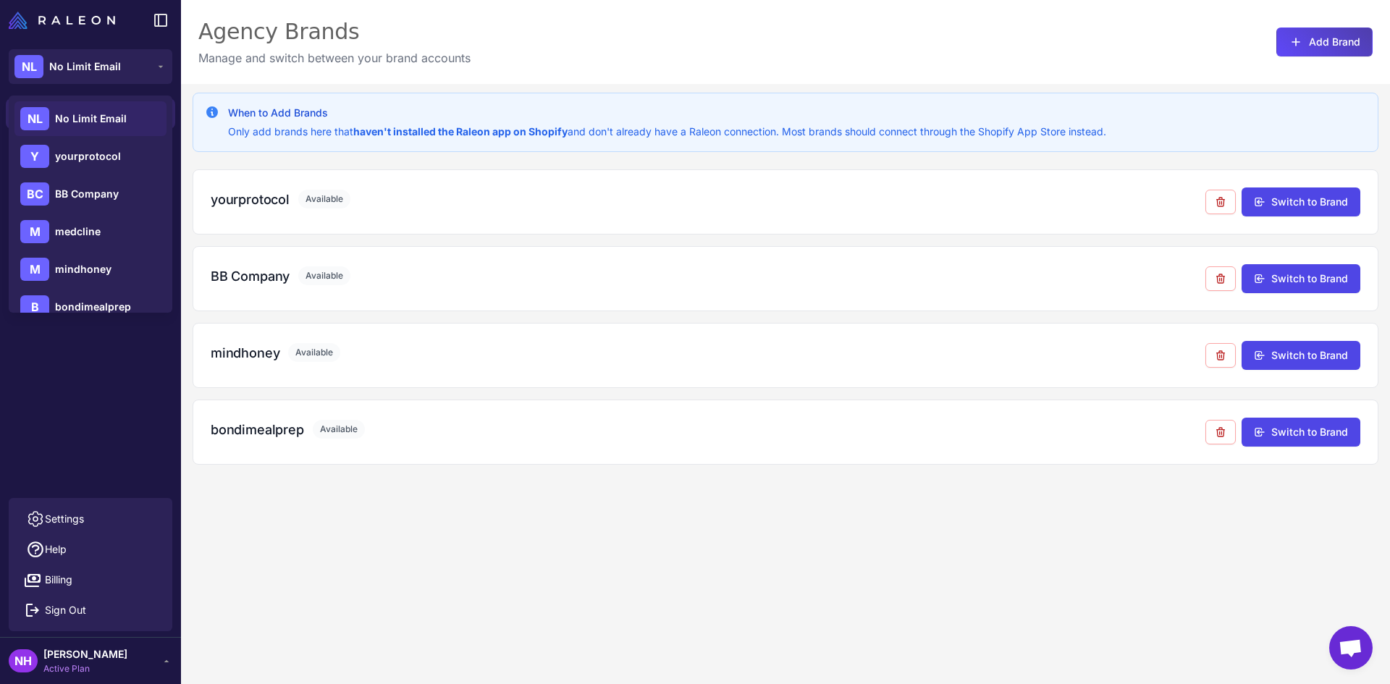
click at [620, 42] on div "Agency Brands Manage and switch between your brand accounts Add Brand" at bounding box center [785, 42] width 1209 height 84
